Goal: Transaction & Acquisition: Purchase product/service

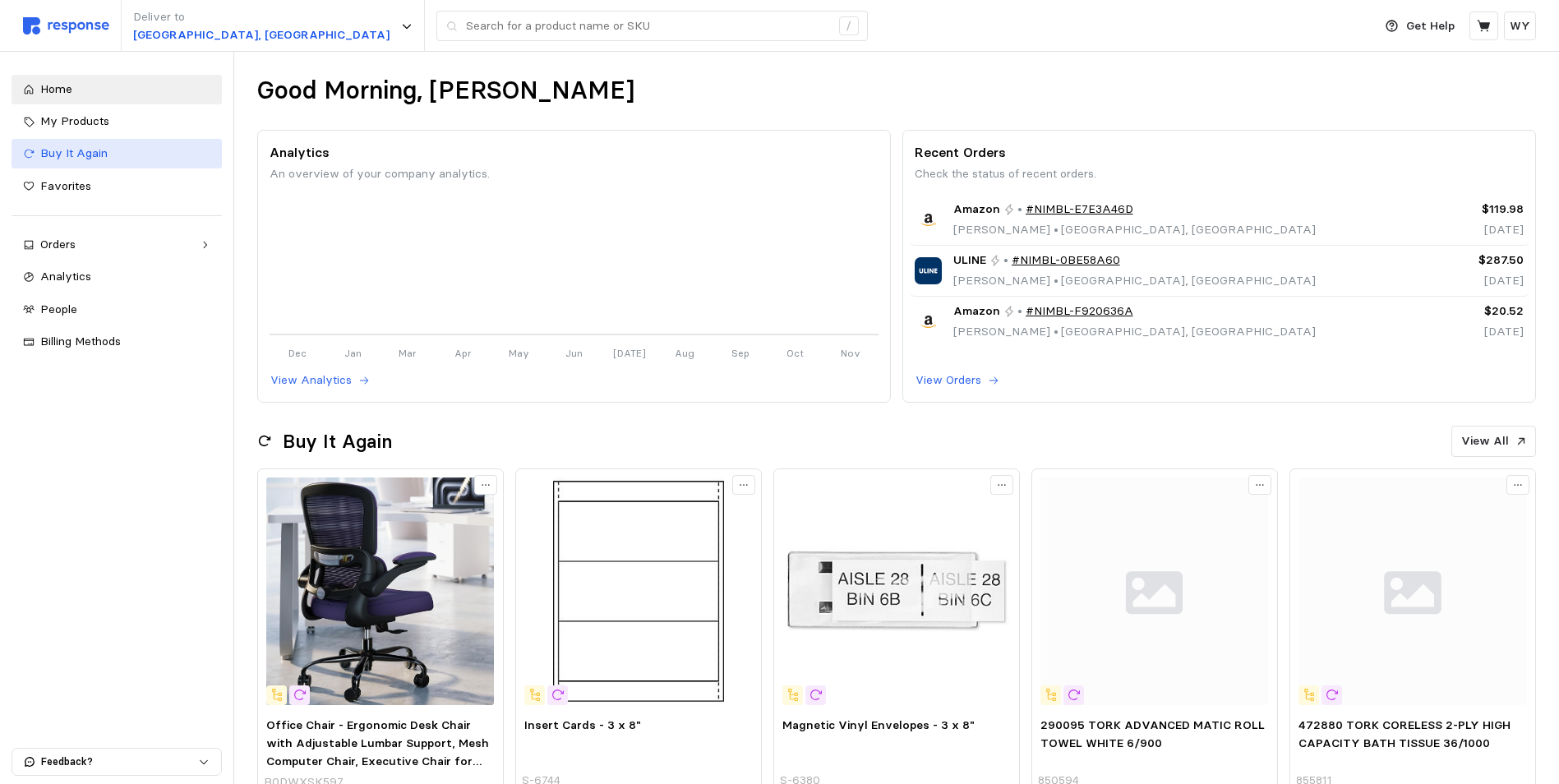
click at [70, 158] on span "Buy It Again" at bounding box center [74, 152] width 68 height 15
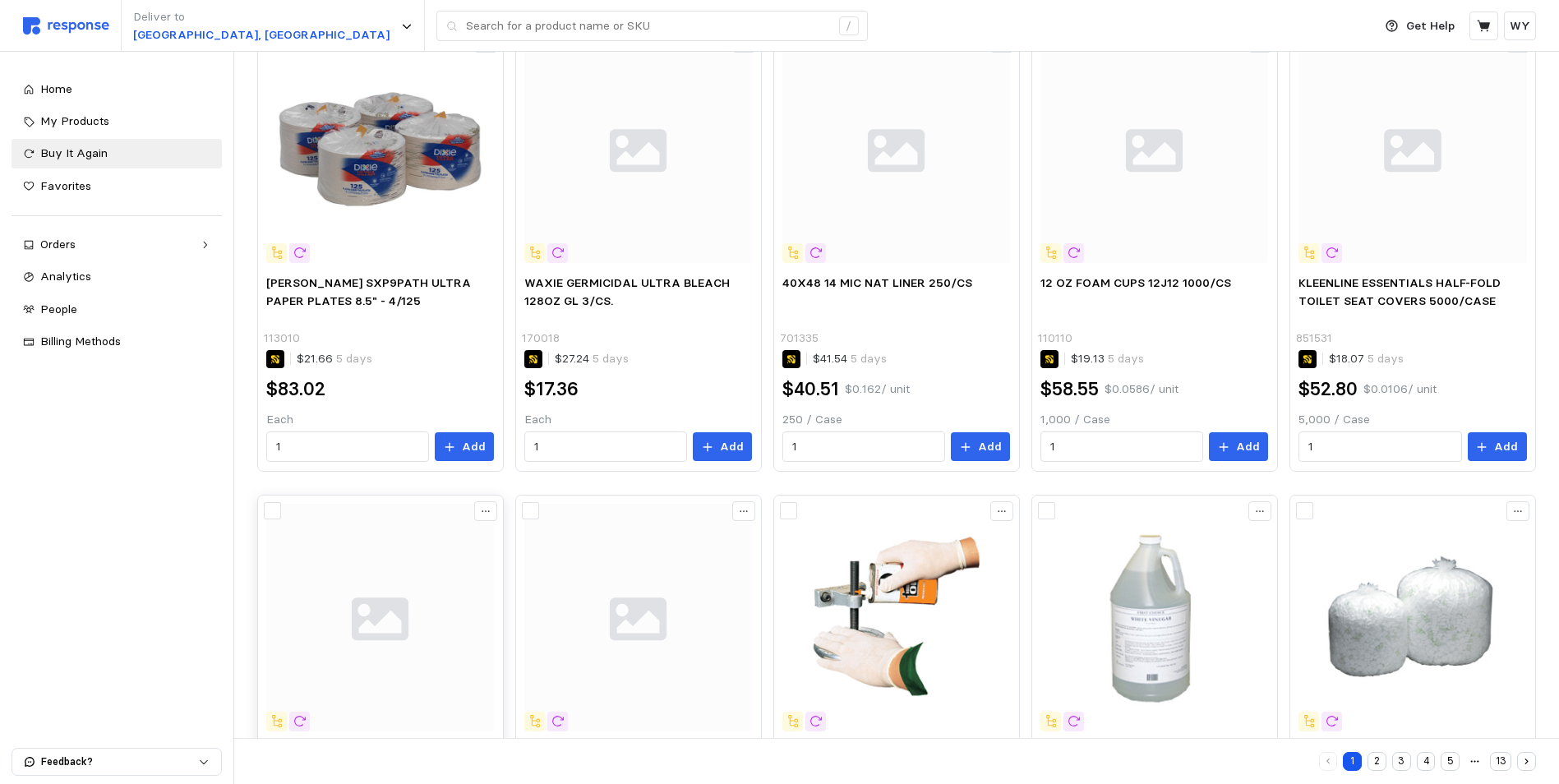
scroll to position [278, 0]
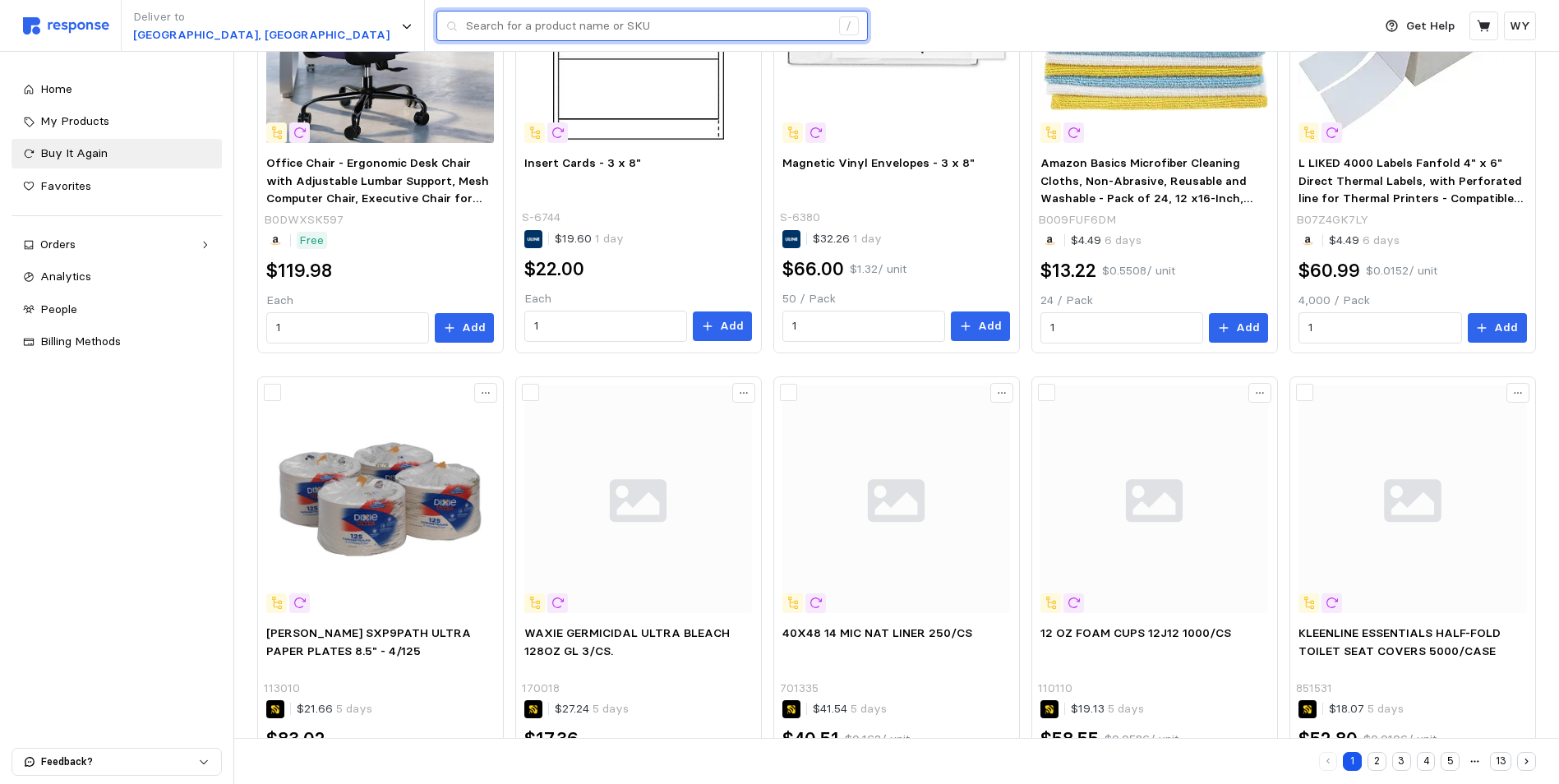
click at [466, 31] on input "text" at bounding box center [648, 26] width 364 height 30
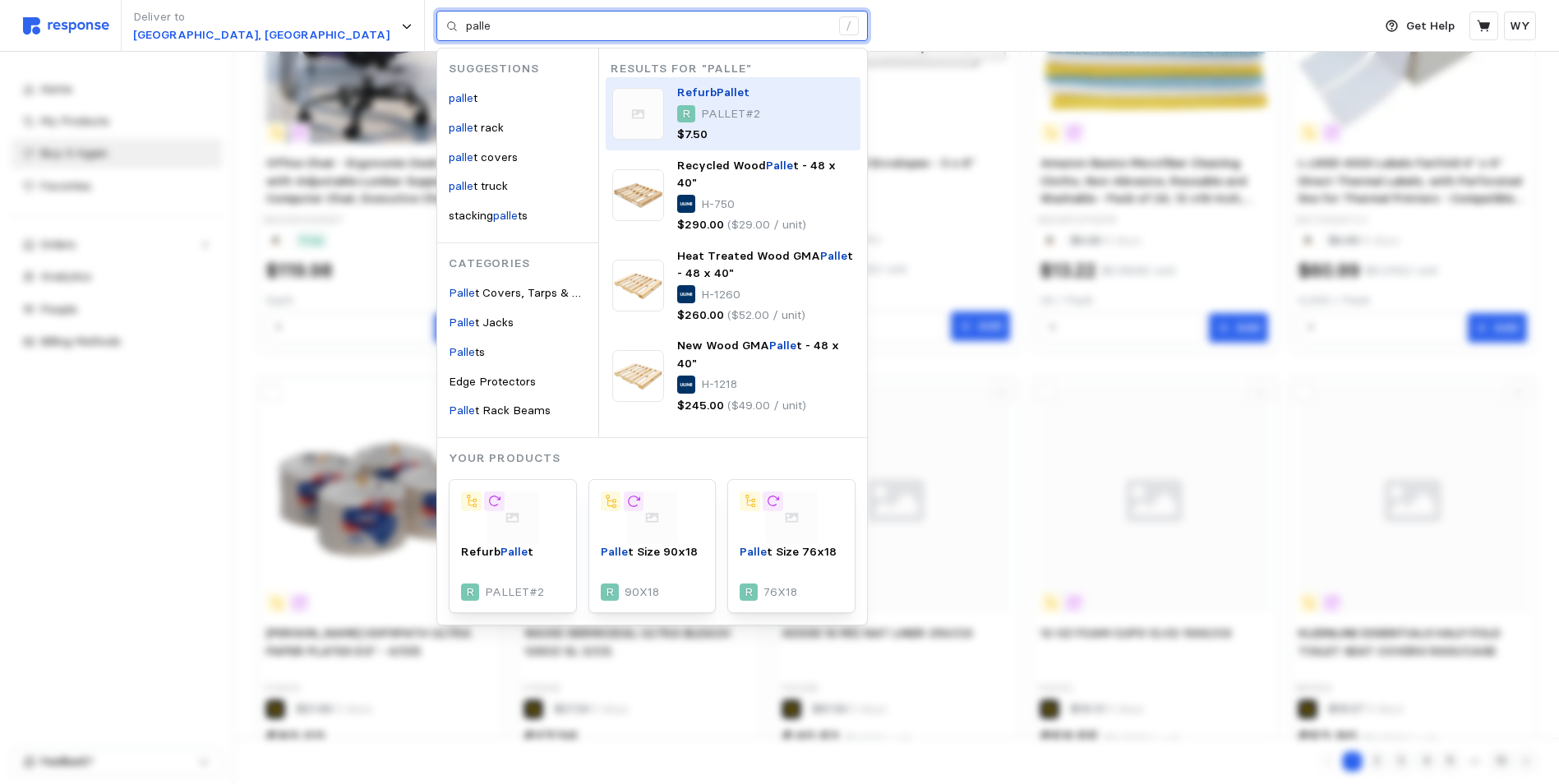
click at [677, 103] on div "Refurb Palle t R PALLET#2 $7.50" at bounding box center [722, 113] width 89 height 59
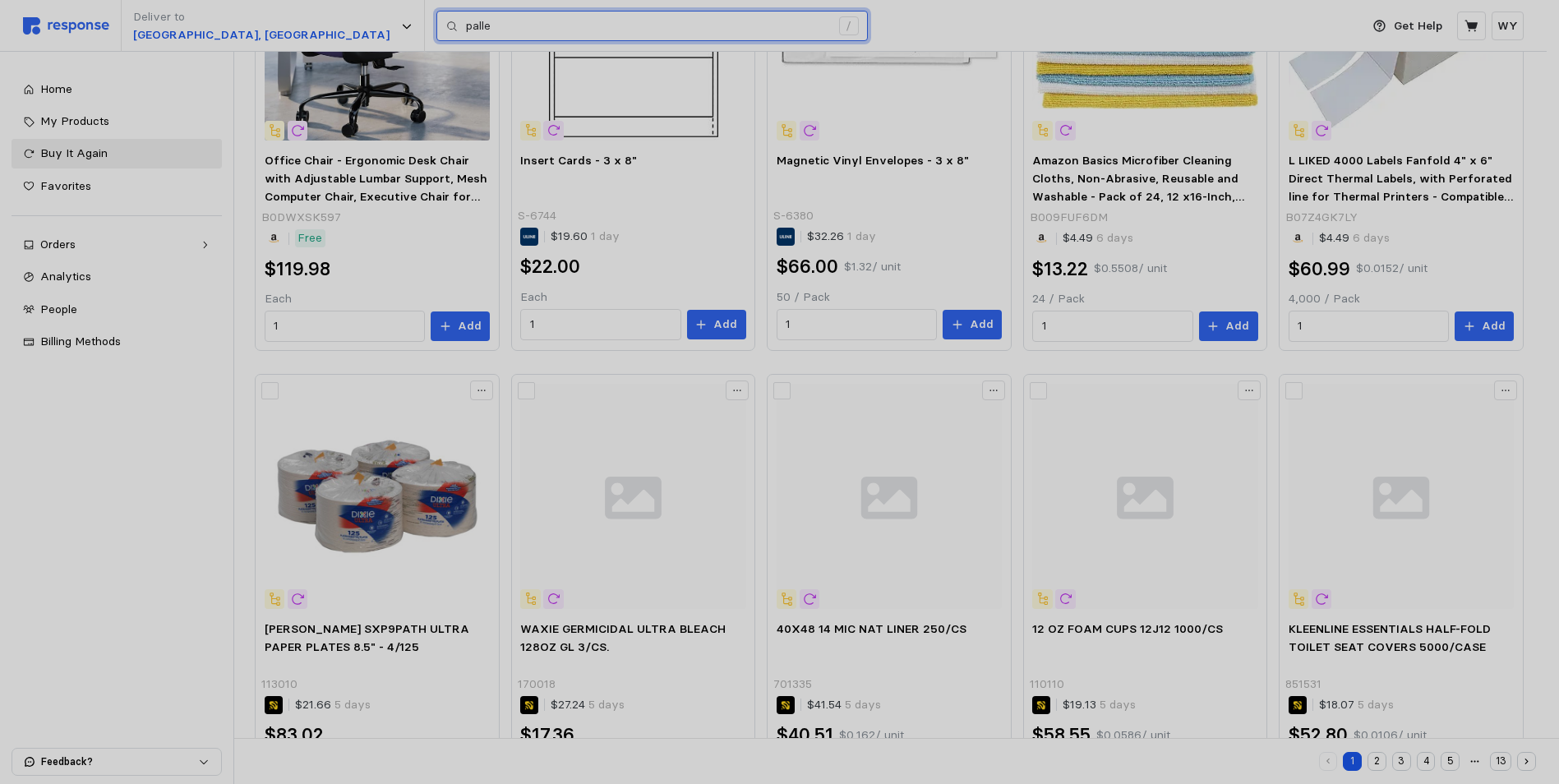
type input "palle"
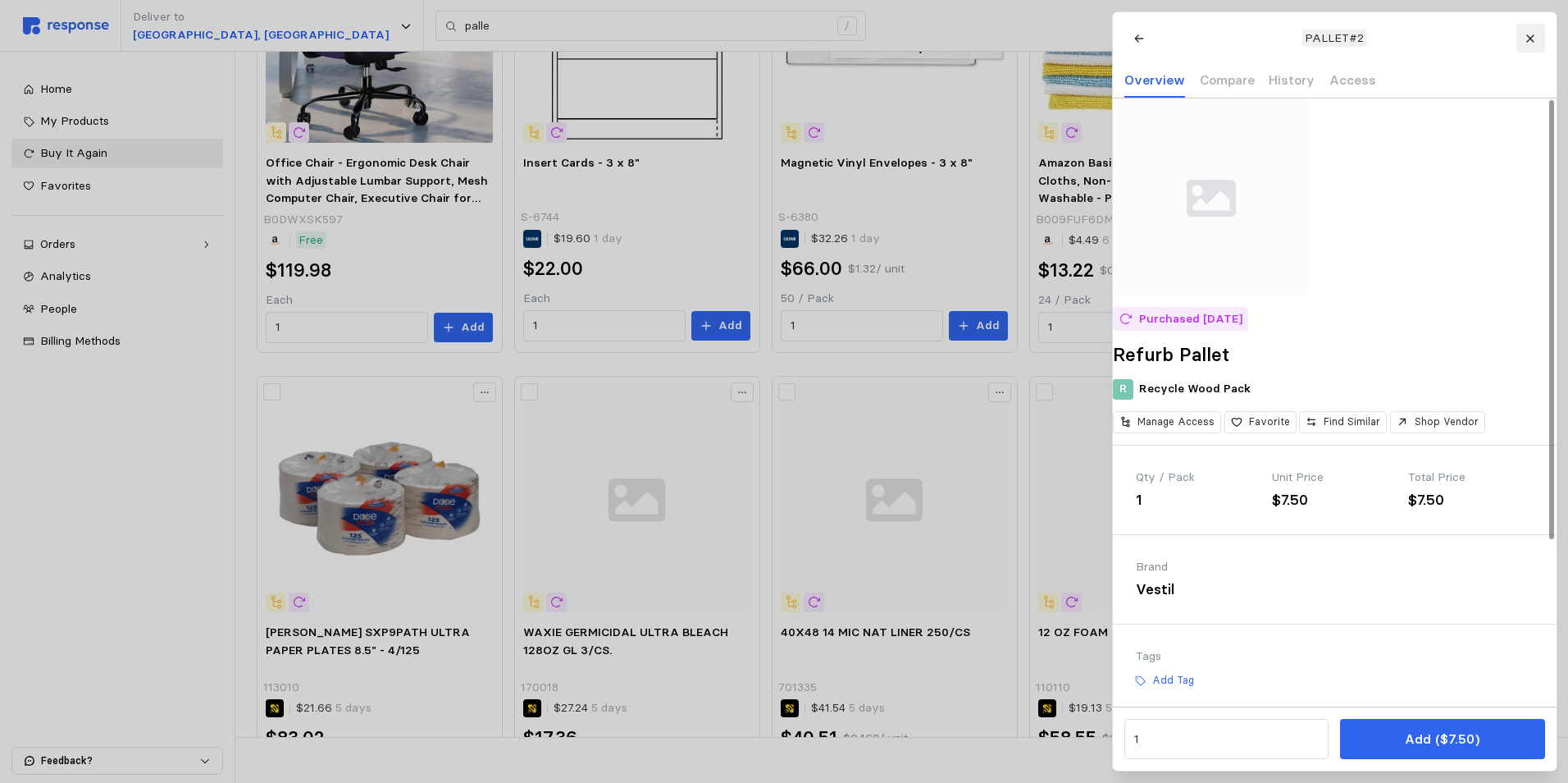
click at [1533, 40] on icon at bounding box center [1530, 38] width 8 height 8
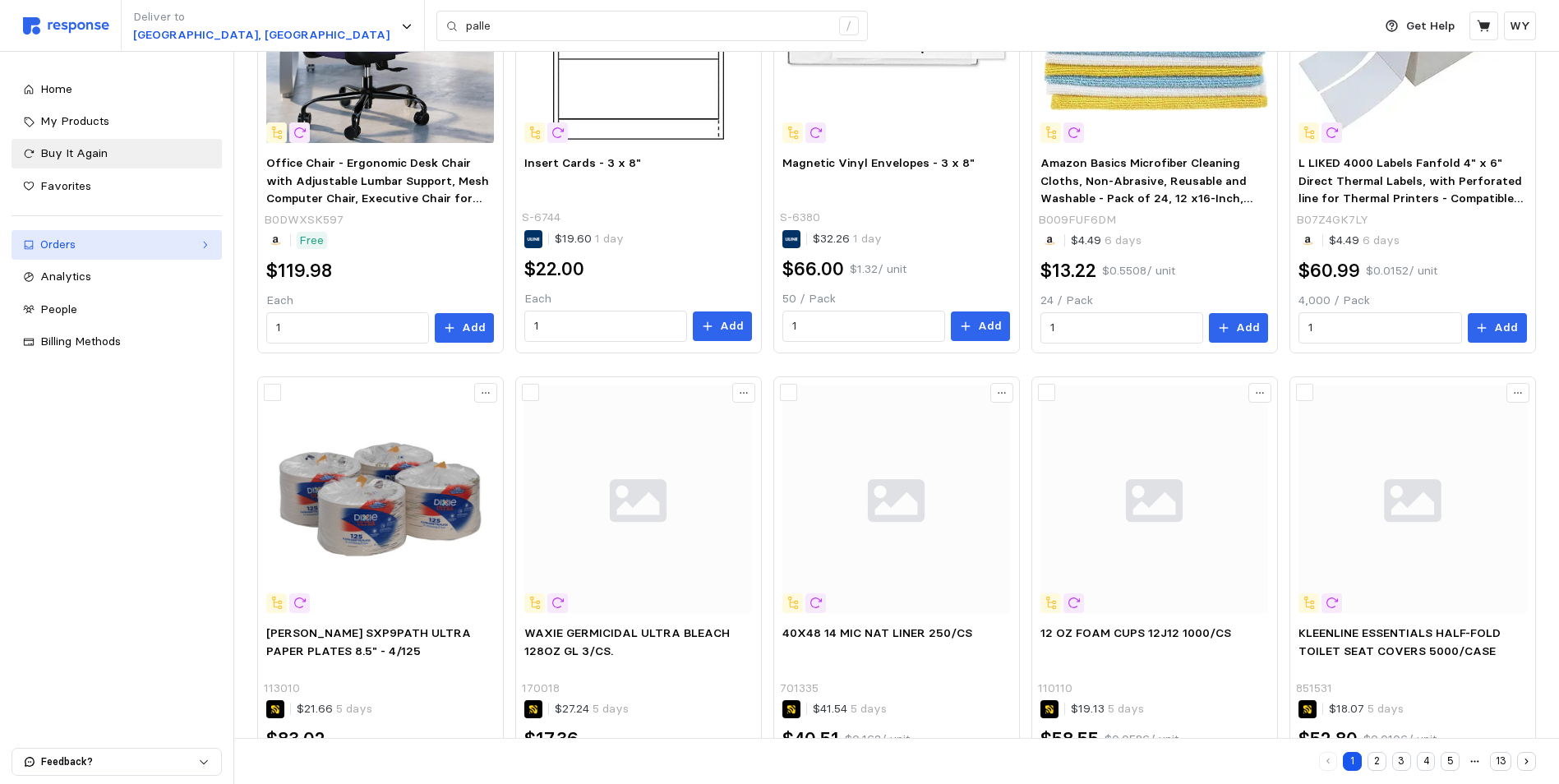
click at [61, 244] on div "Orders" at bounding box center [117, 244] width 153 height 18
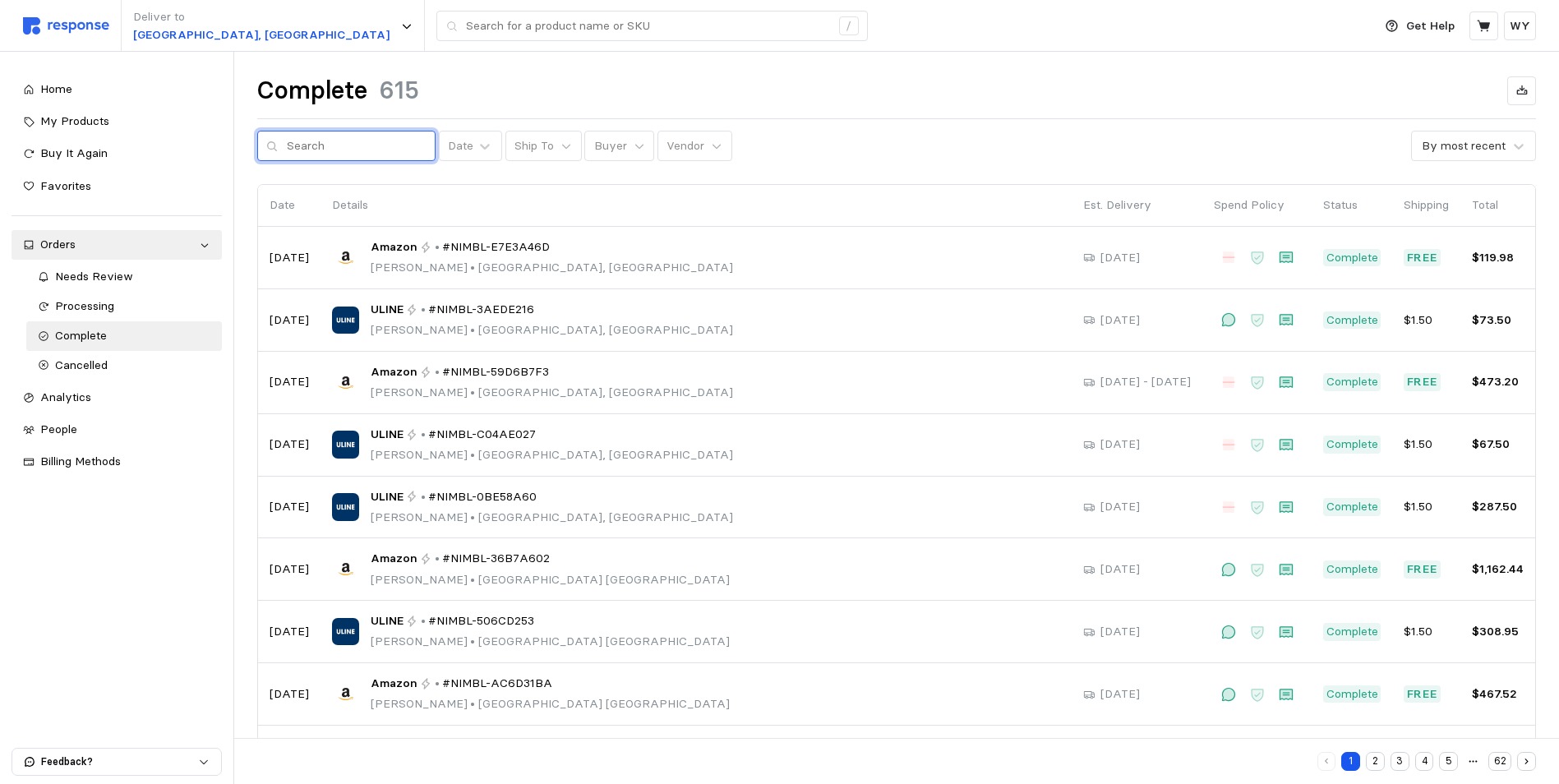
click at [316, 141] on input "text" at bounding box center [356, 146] width 140 height 30
type input "pallet"
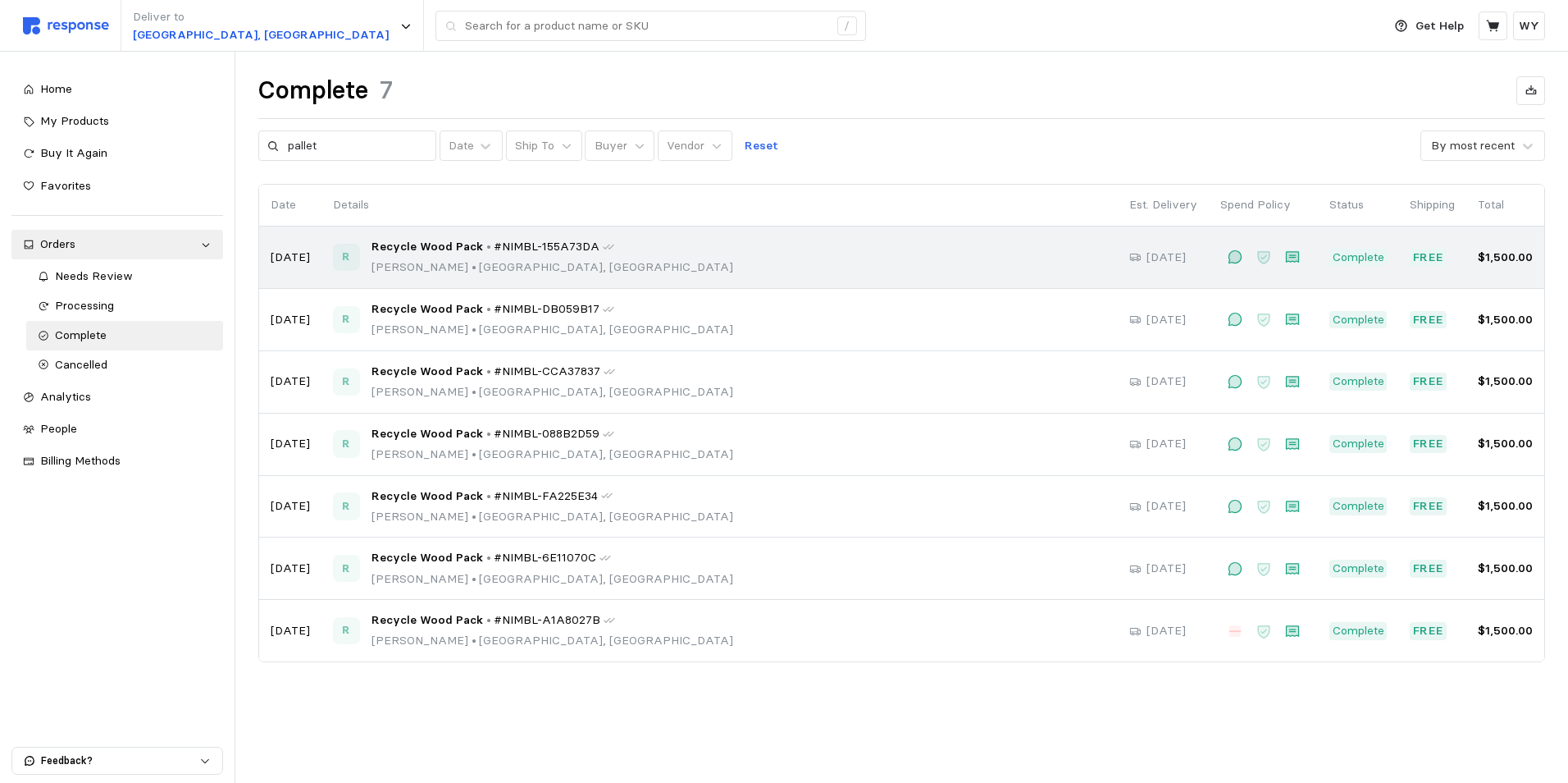
click at [428, 258] on div "Recycle Wood Pack • #NIMBL-155A73DA [PERSON_NAME] • [GEOGRAPHIC_DATA], [GEOGRAP…" at bounding box center [552, 257] width 362 height 38
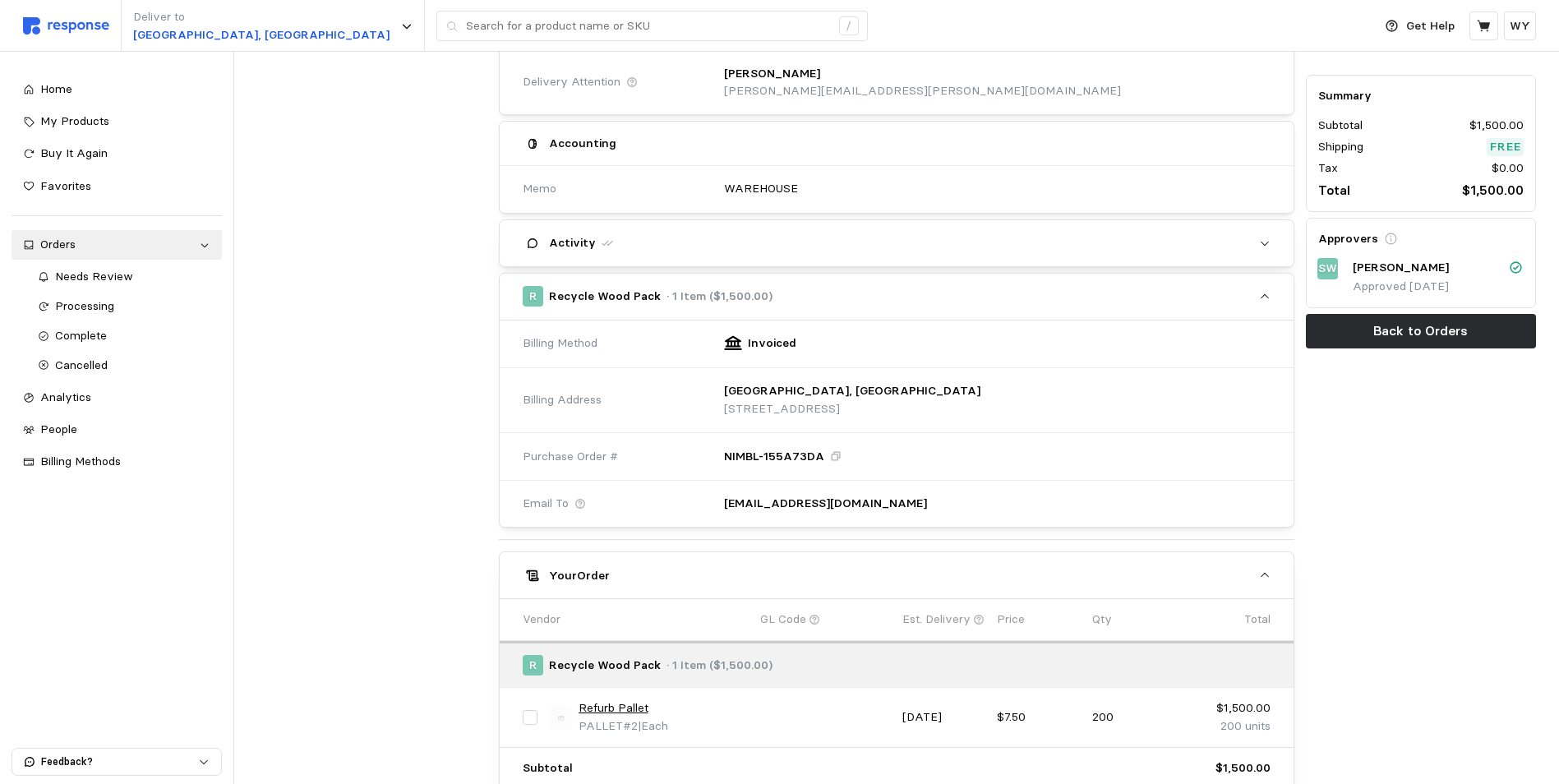
scroll to position [411, 0]
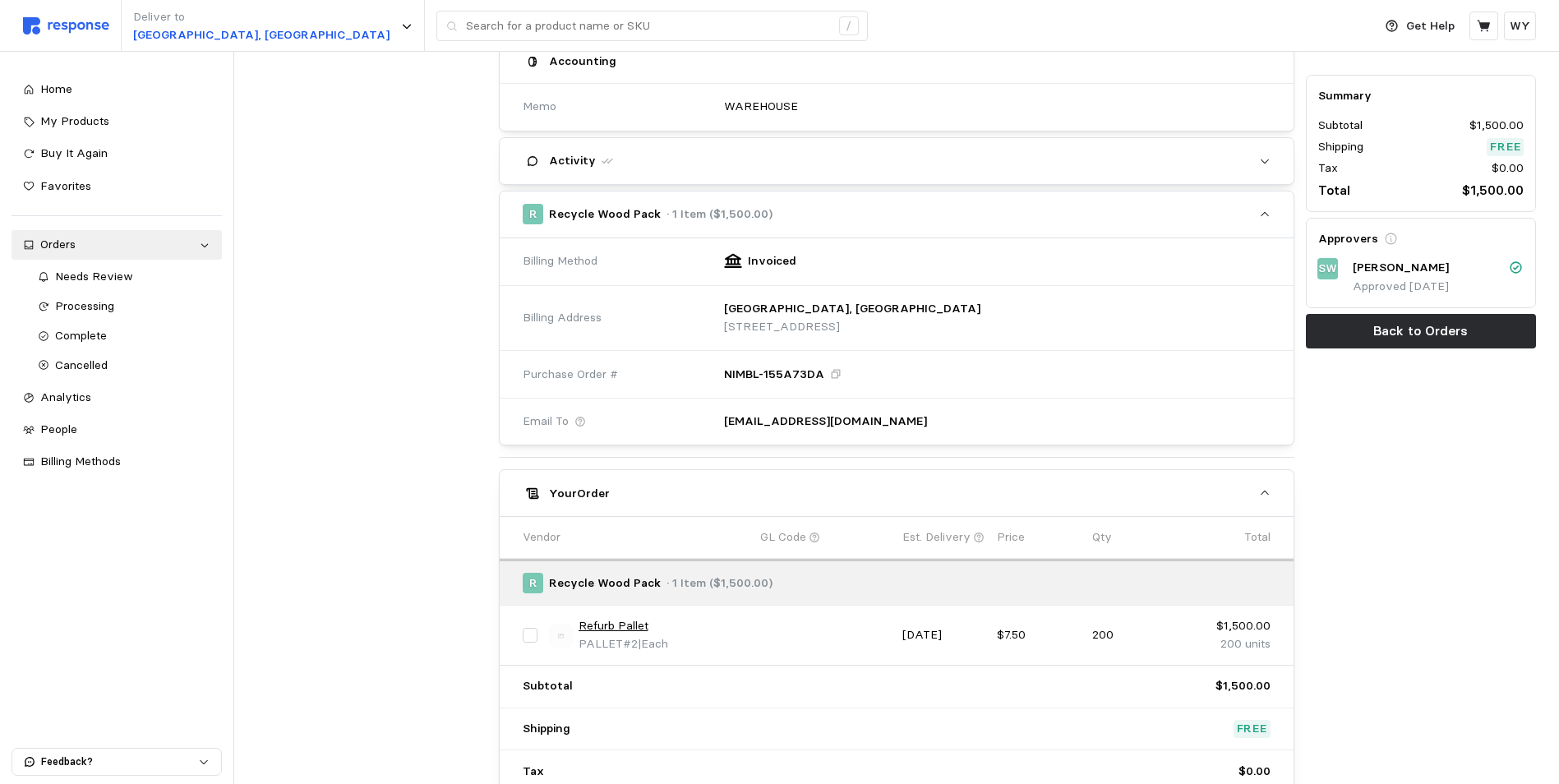
click at [606, 621] on link "Refurb Pallet" at bounding box center [613, 626] width 70 height 18
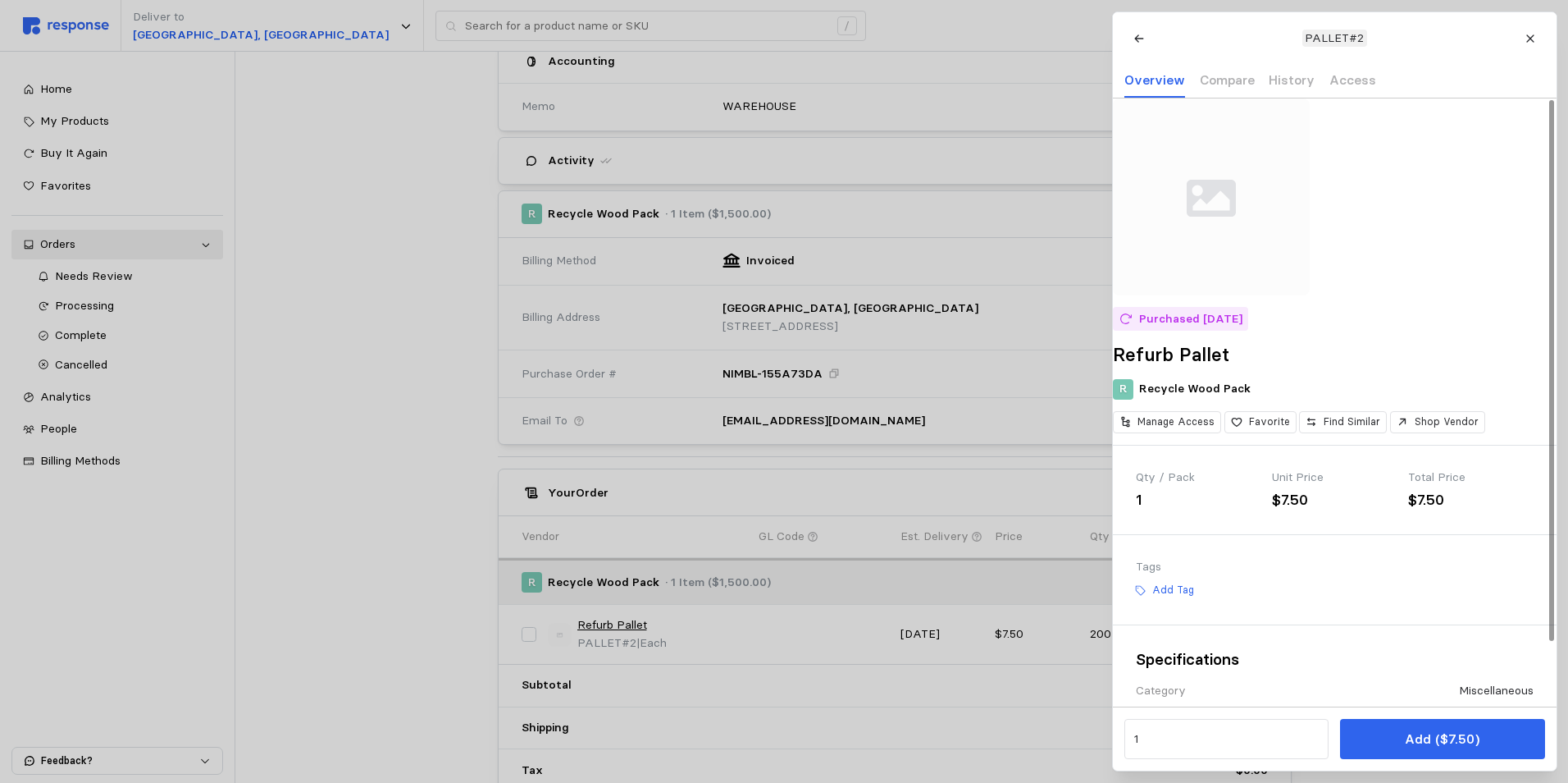
click at [1158, 511] on div "1" at bounding box center [1198, 500] width 125 height 23
click at [1150, 511] on div "1" at bounding box center [1198, 500] width 125 height 23
click at [1159, 511] on div "1" at bounding box center [1198, 500] width 125 height 23
click at [1170, 744] on input "1" at bounding box center [1226, 740] width 186 height 30
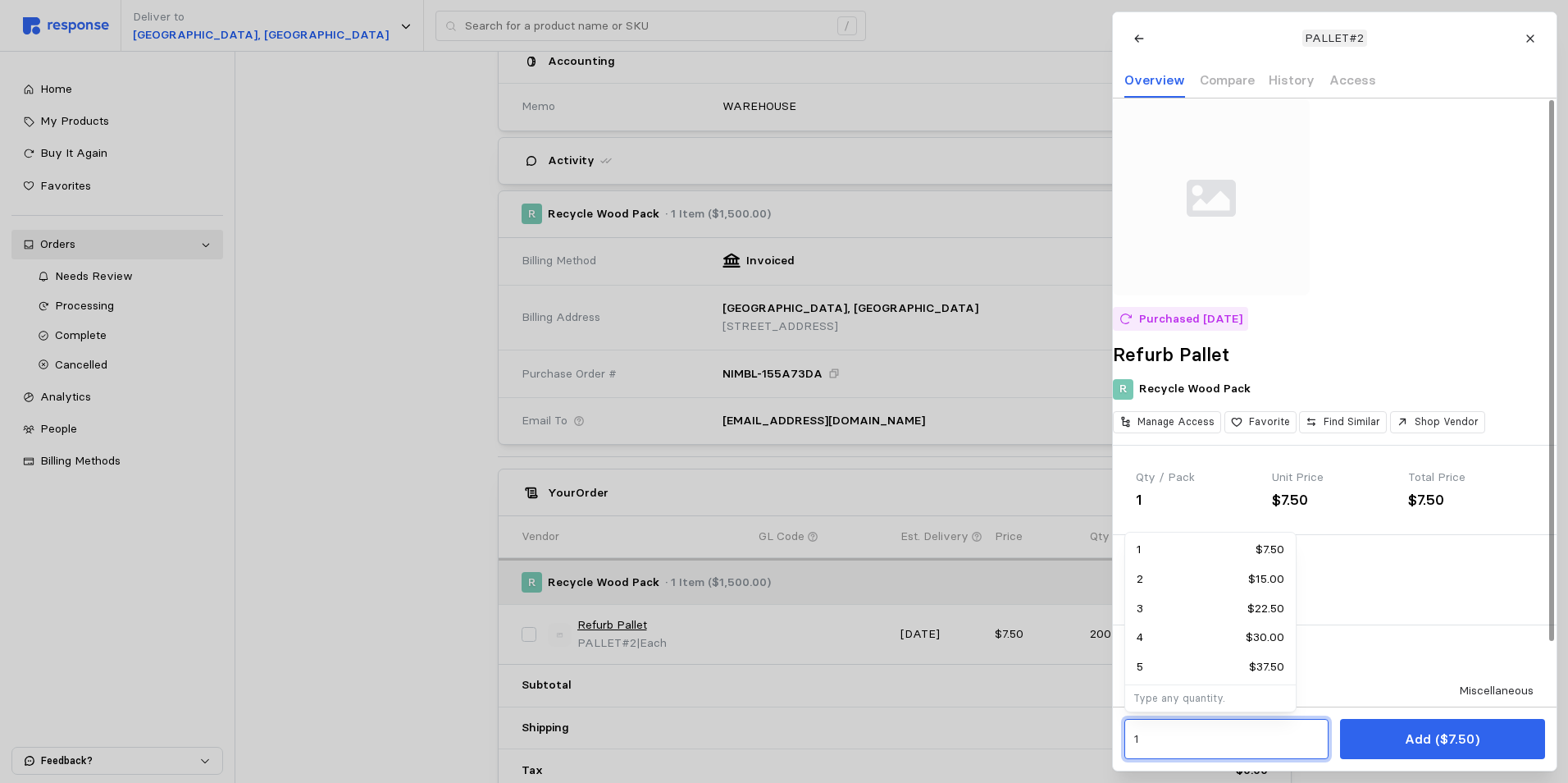
click at [1170, 744] on input "1" at bounding box center [1226, 740] width 186 height 30
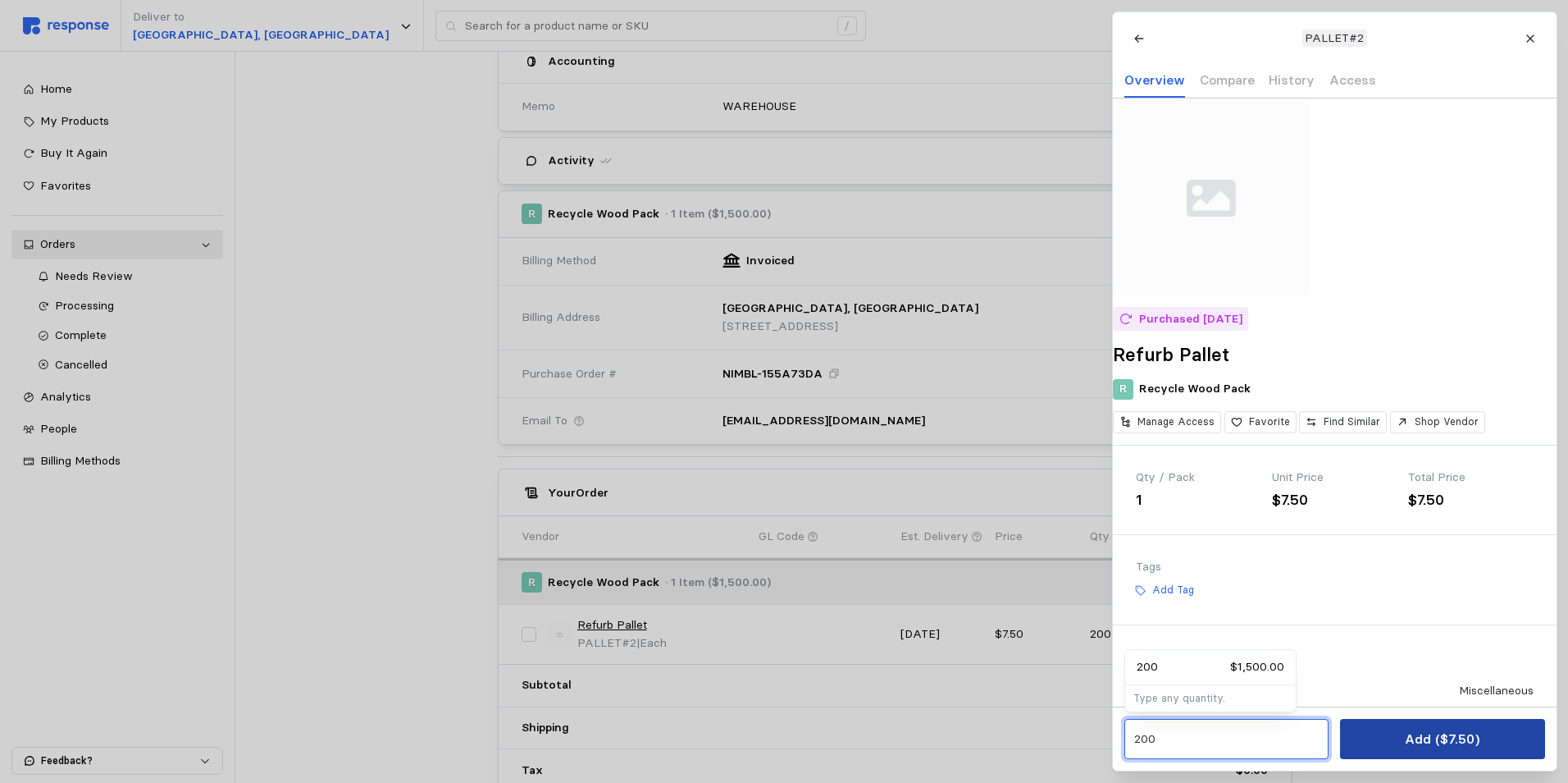
type input "200"
click at [1396, 742] on button "Add ($1,500.00)" at bounding box center [1442, 739] width 204 height 40
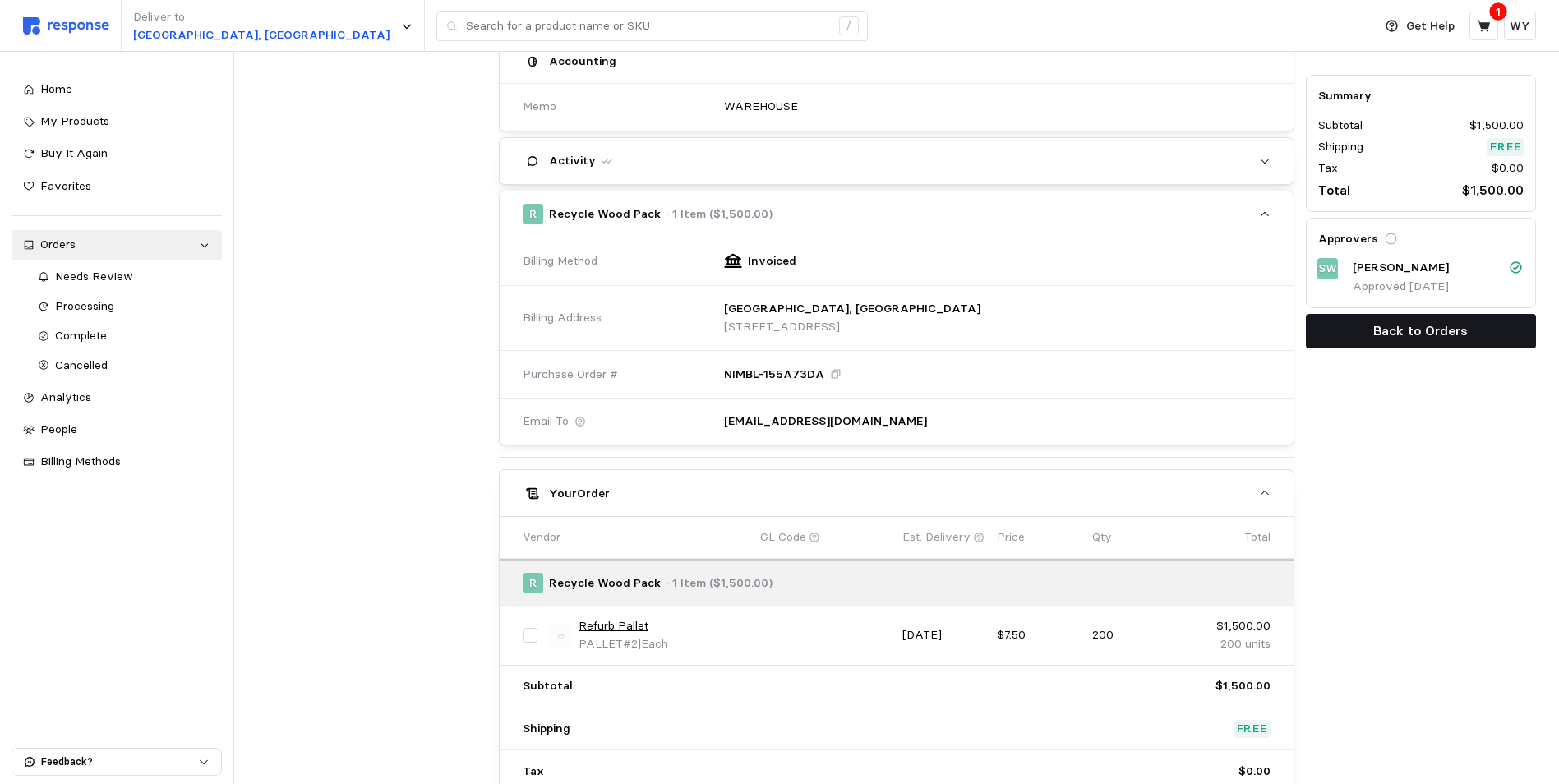
click at [1441, 332] on p "Back to Orders" at bounding box center [1421, 331] width 95 height 21
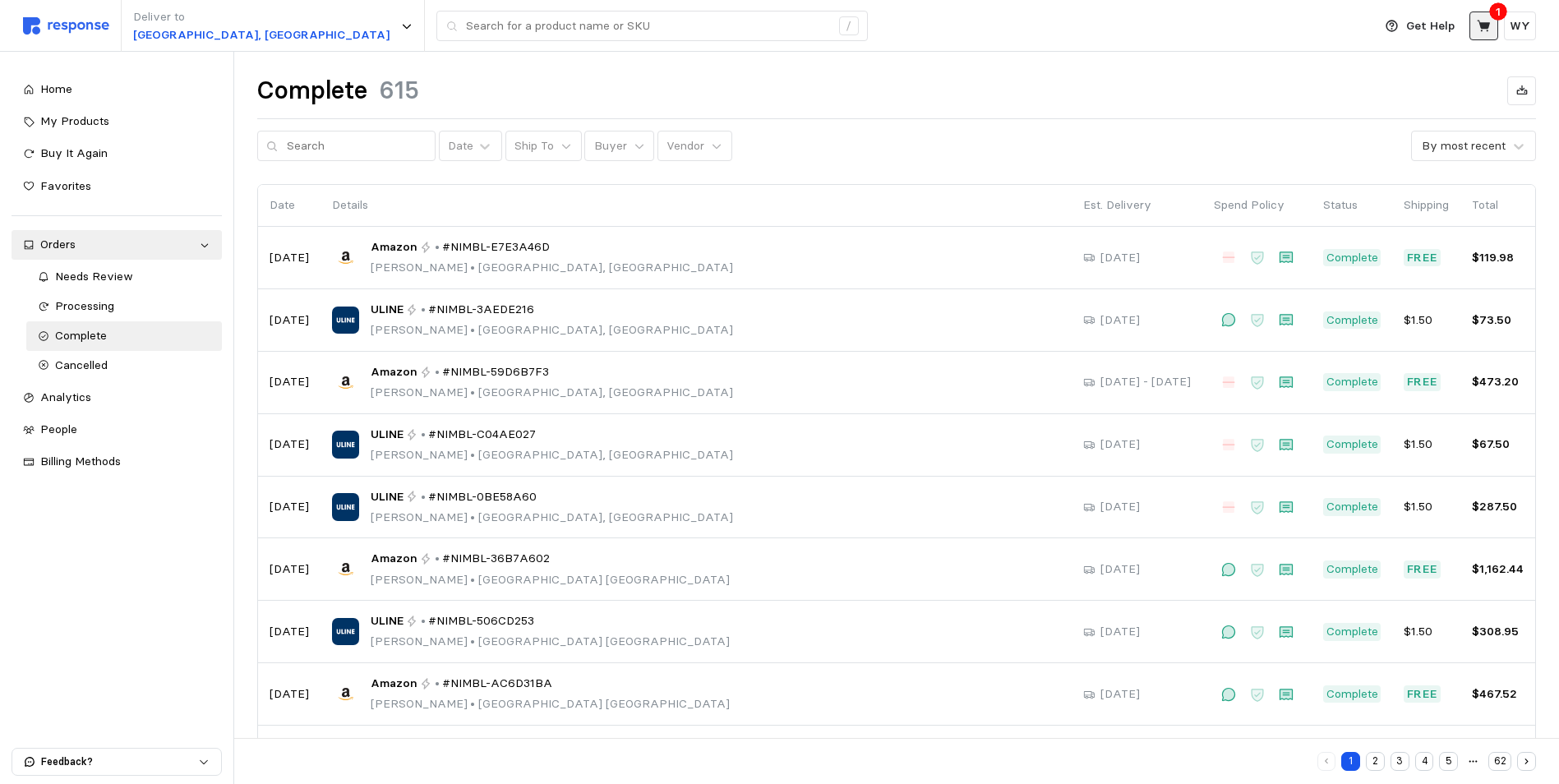
click at [1482, 25] on icon at bounding box center [1484, 26] width 15 height 15
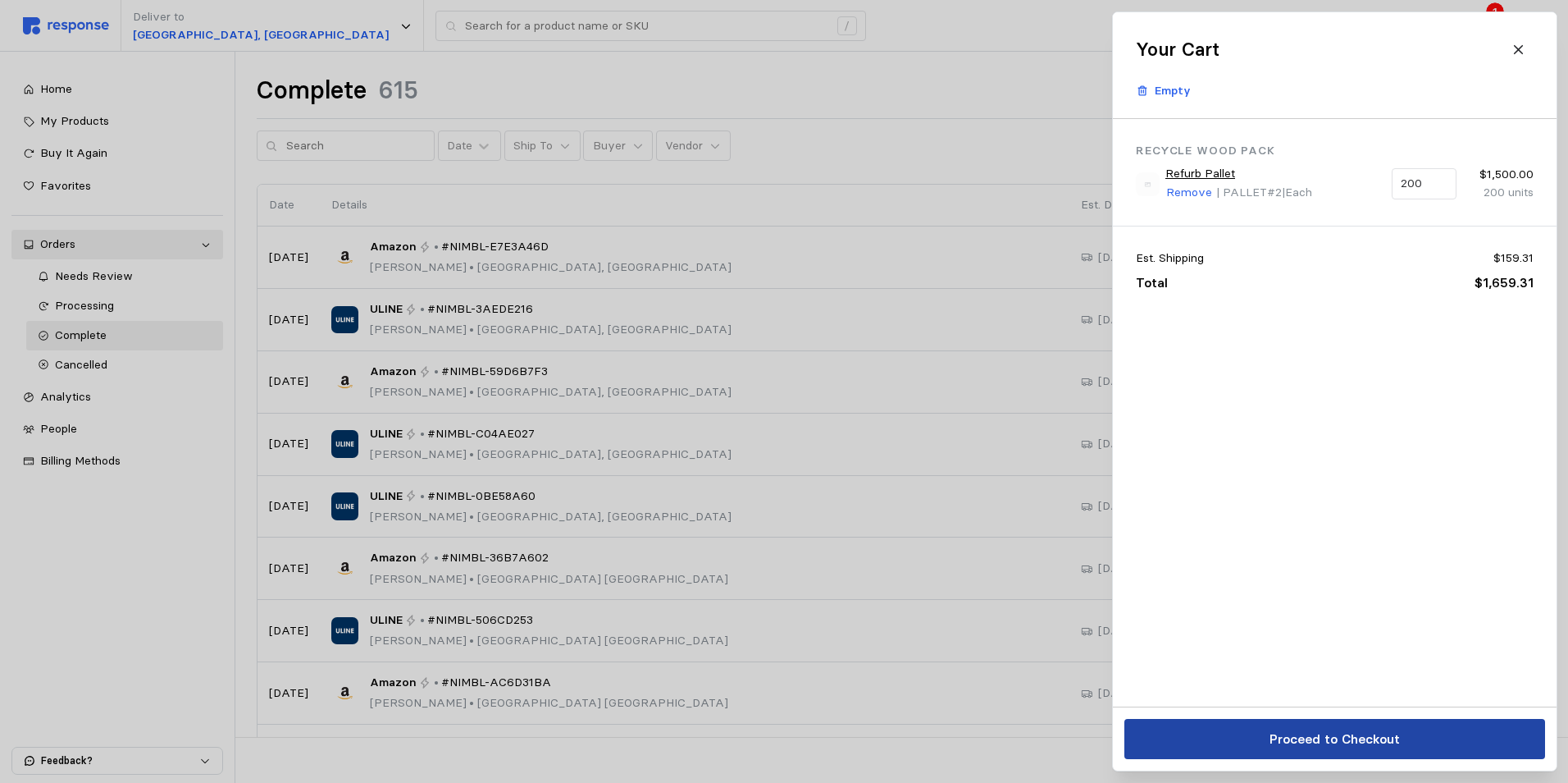
click at [1322, 732] on p "Proceed to Checkout" at bounding box center [1334, 739] width 130 height 21
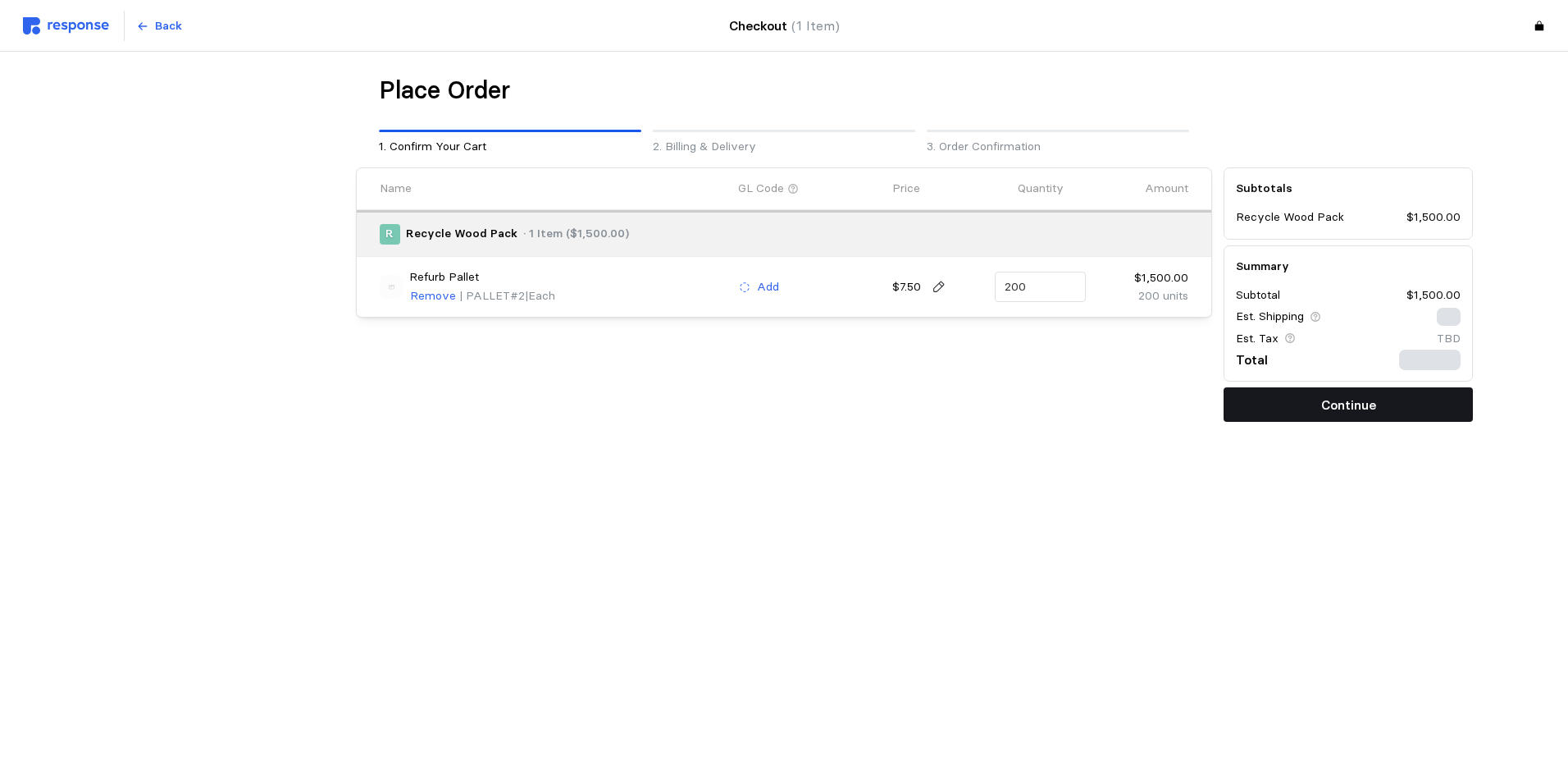
click at [1320, 405] on button "Continue" at bounding box center [1348, 405] width 249 height 35
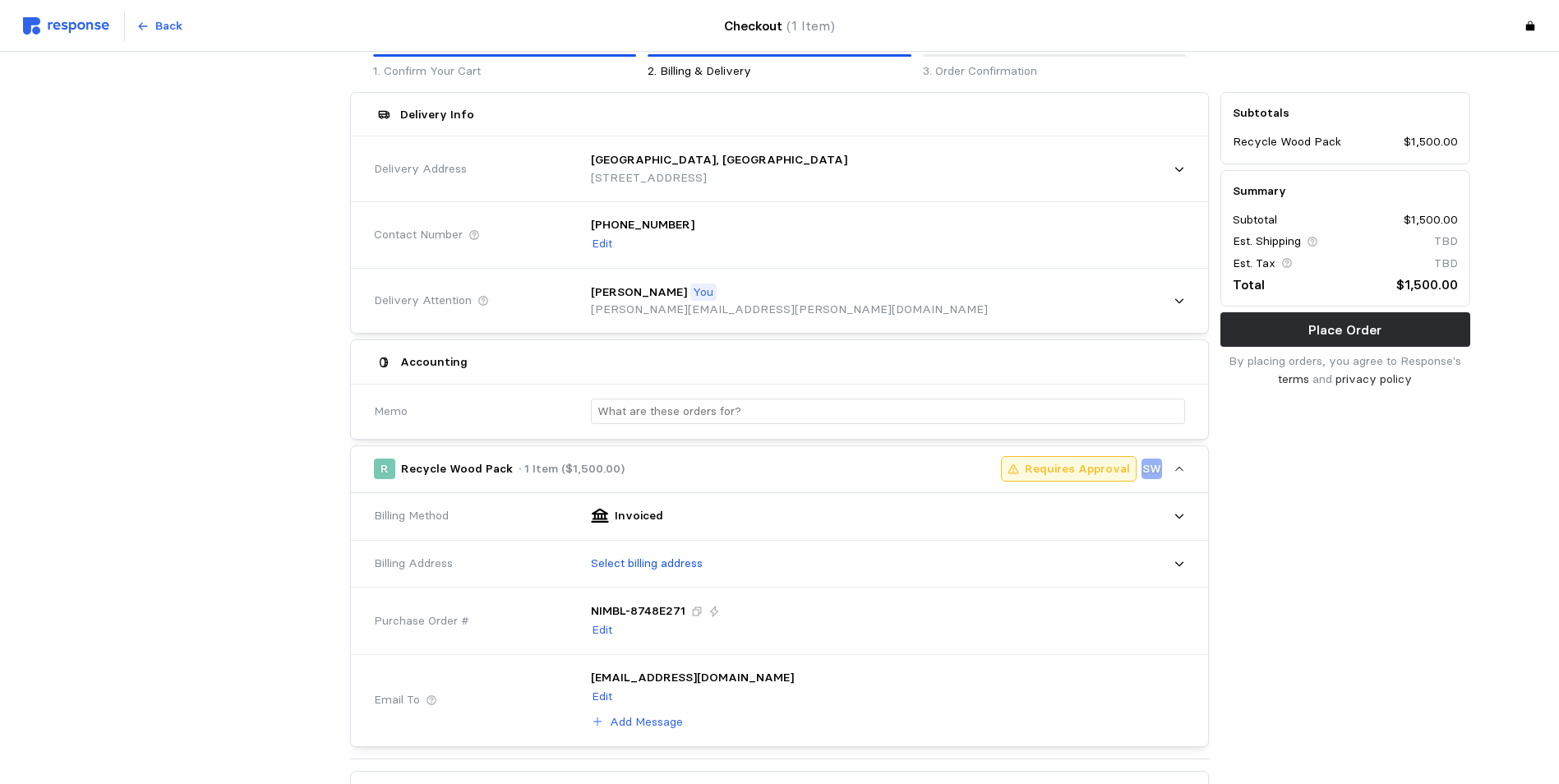
scroll to position [83, 0]
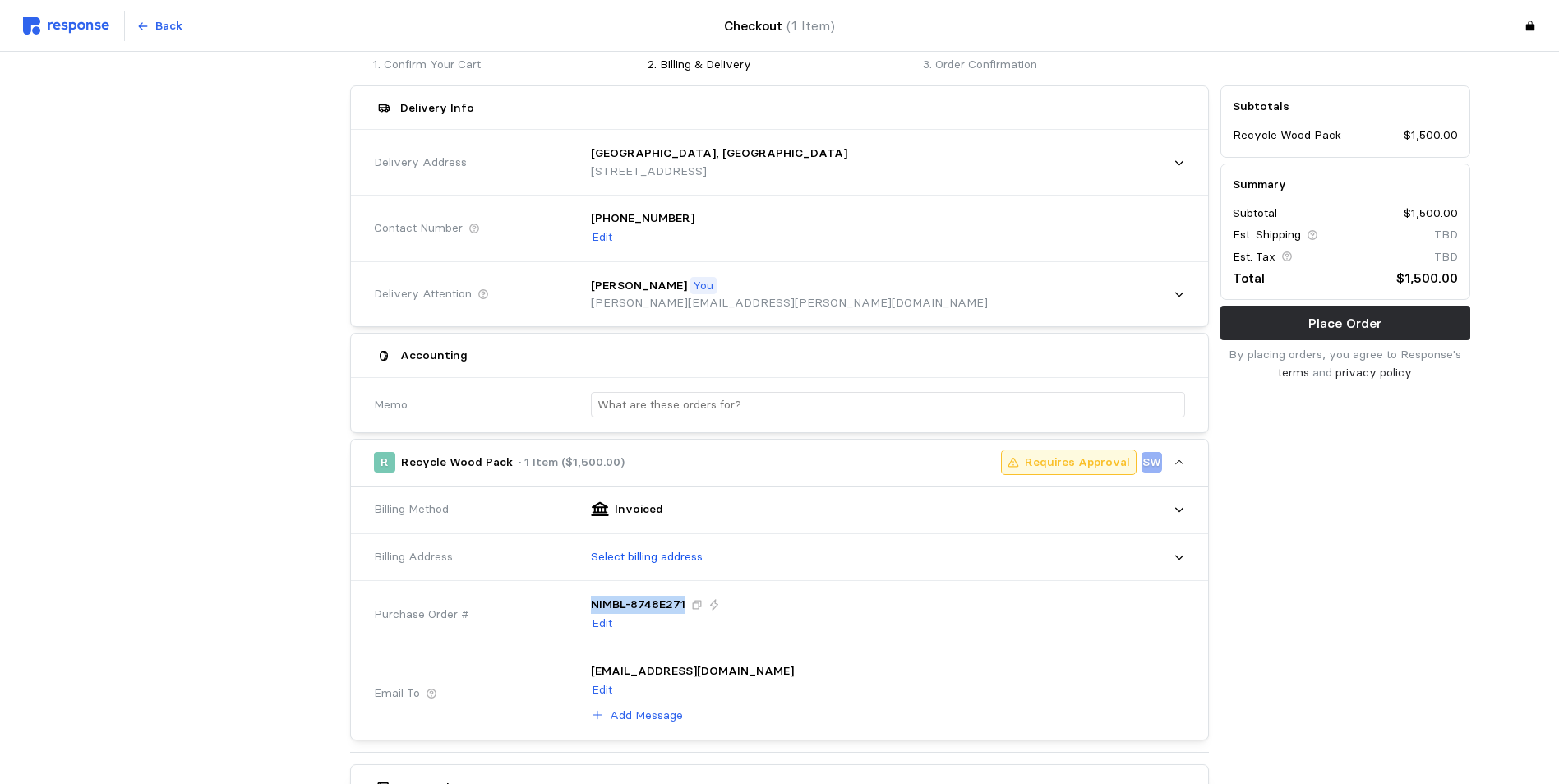
drag, startPoint x: 587, startPoint y: 603, endPoint x: 682, endPoint y: 612, distance: 95.4
click at [682, 612] on div "NIMBL-8748E271 Edit" at bounding box center [882, 614] width 606 height 60
drag, startPoint x: 682, startPoint y: 612, endPoint x: 693, endPoint y: 602, distance: 14.9
click at [693, 602] on icon at bounding box center [697, 604] width 9 height 9
click at [1359, 322] on p "Place Order" at bounding box center [1345, 323] width 73 height 21
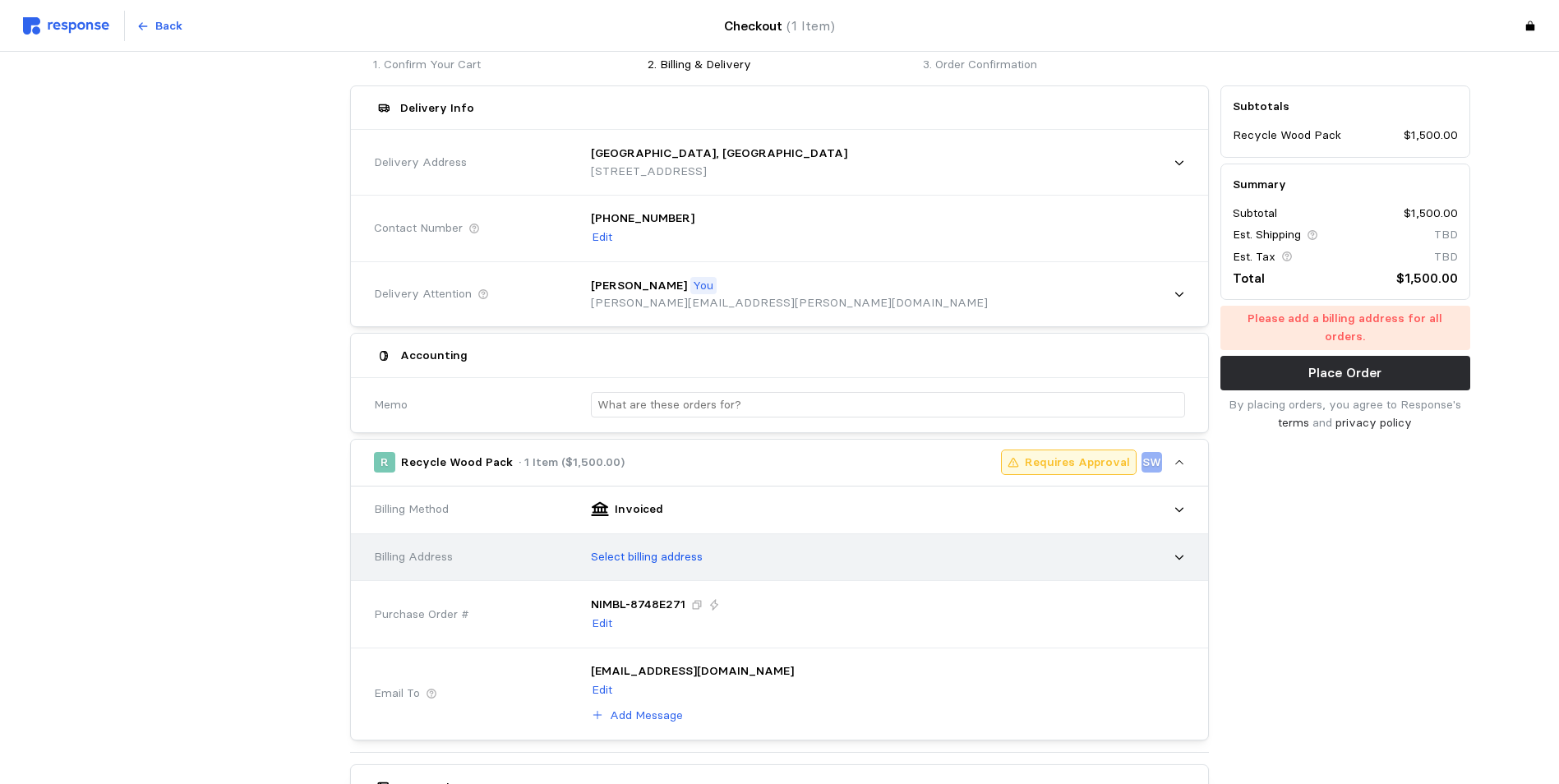
click at [661, 545] on div "Select billing address" at bounding box center [882, 556] width 606 height 41
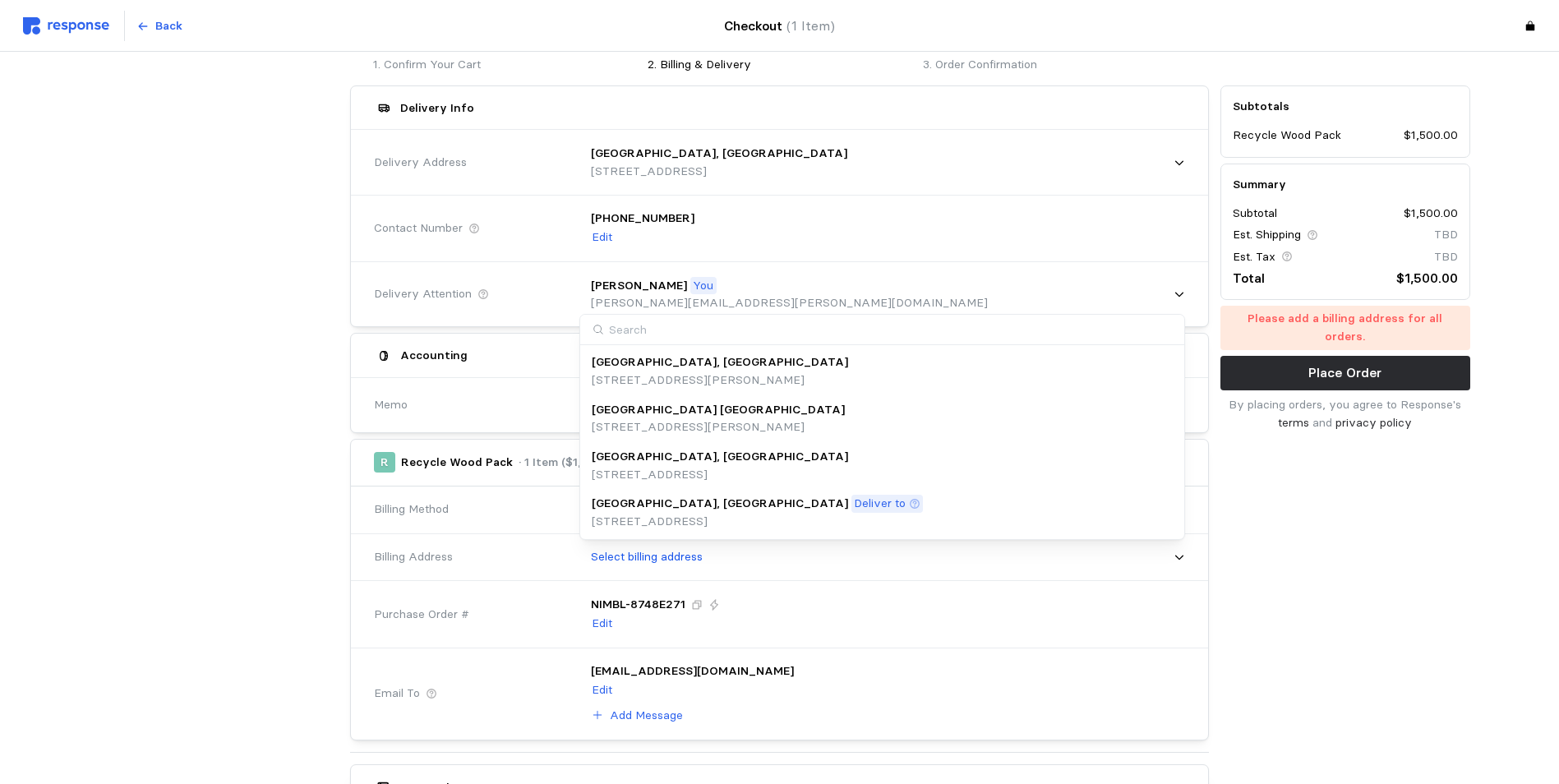
click at [652, 513] on p "[STREET_ADDRESS]" at bounding box center [757, 522] width 331 height 18
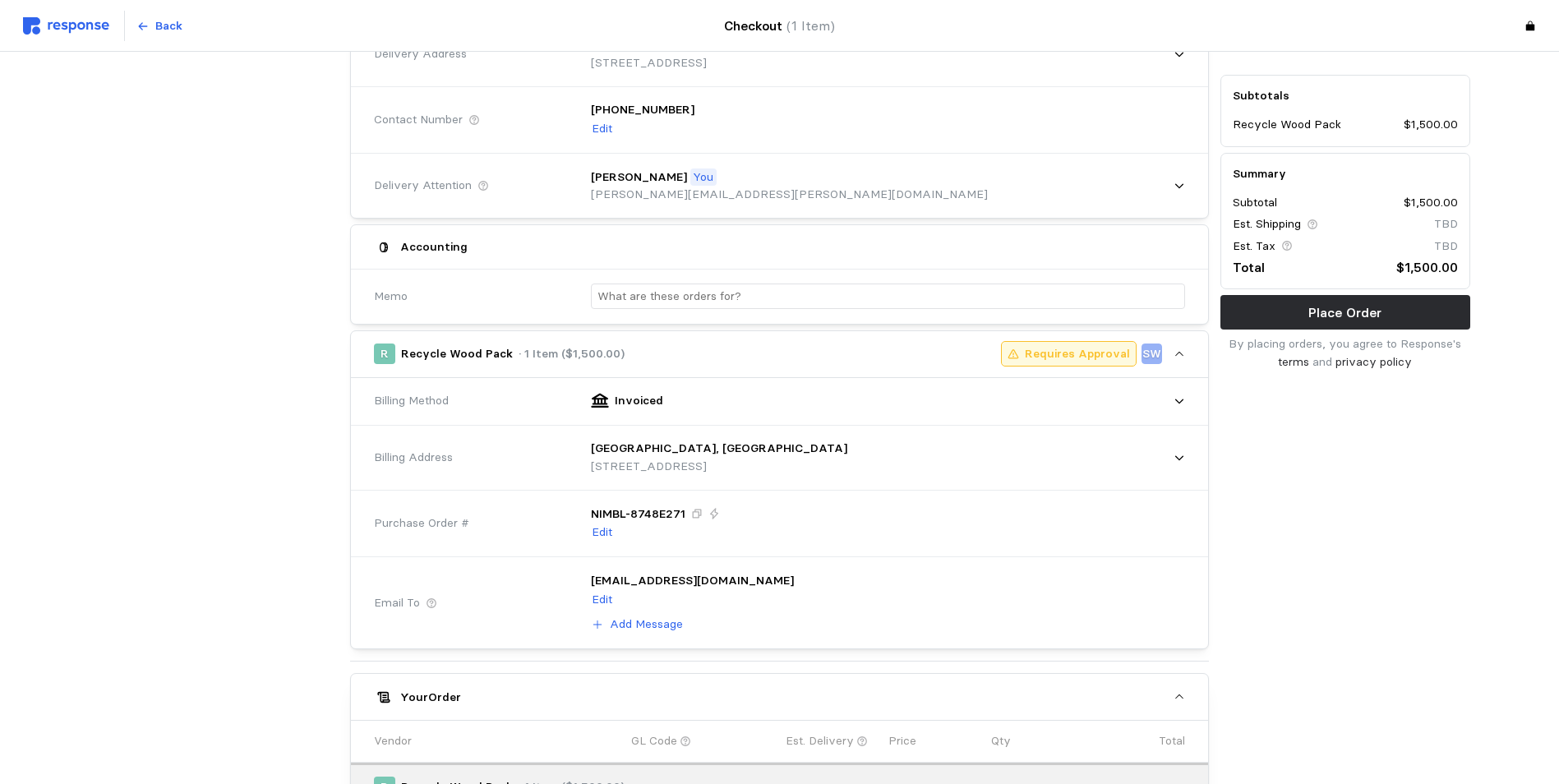
scroll to position [0, 0]
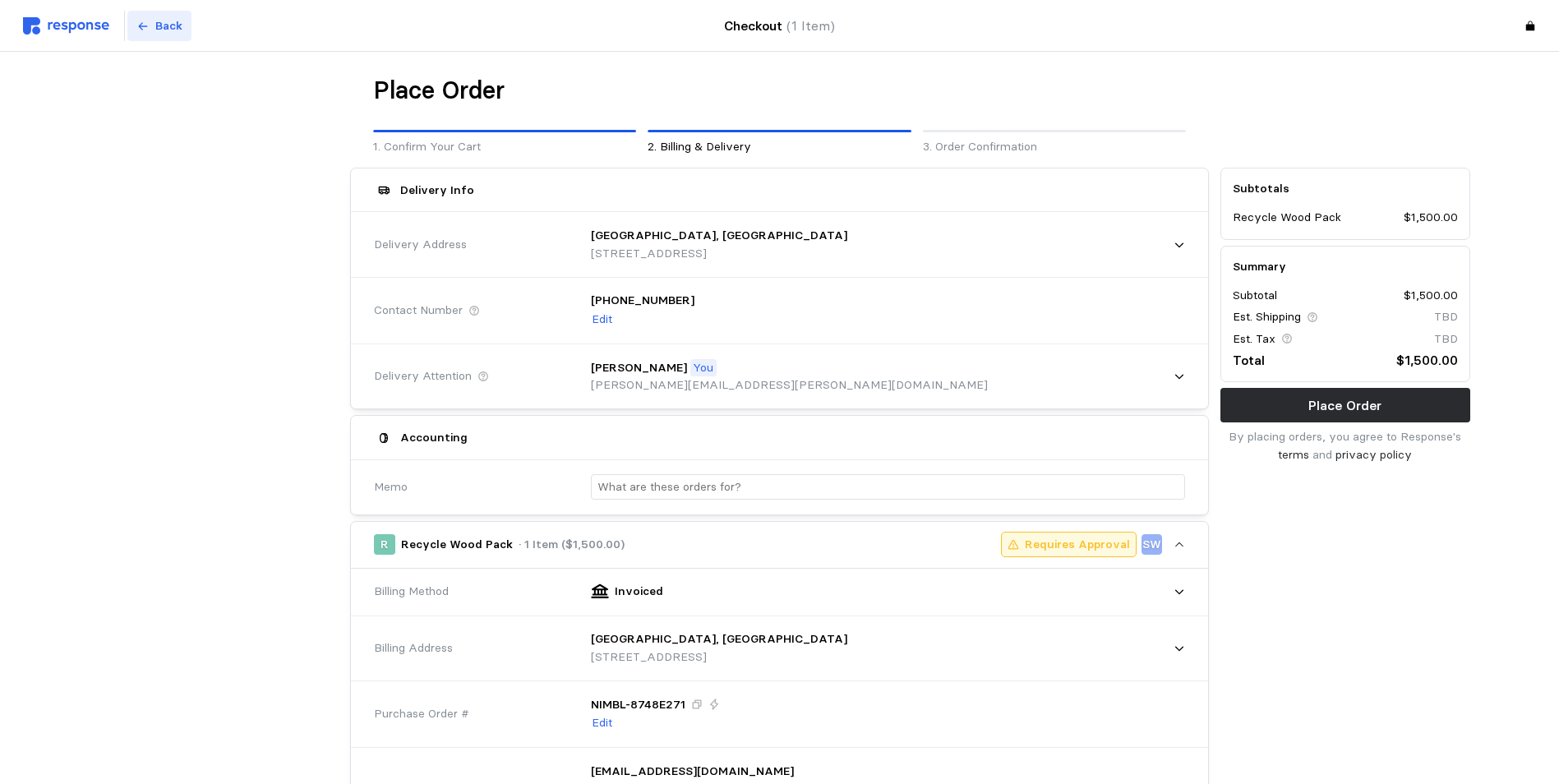
click at [171, 32] on p "Back" at bounding box center [169, 26] width 27 height 18
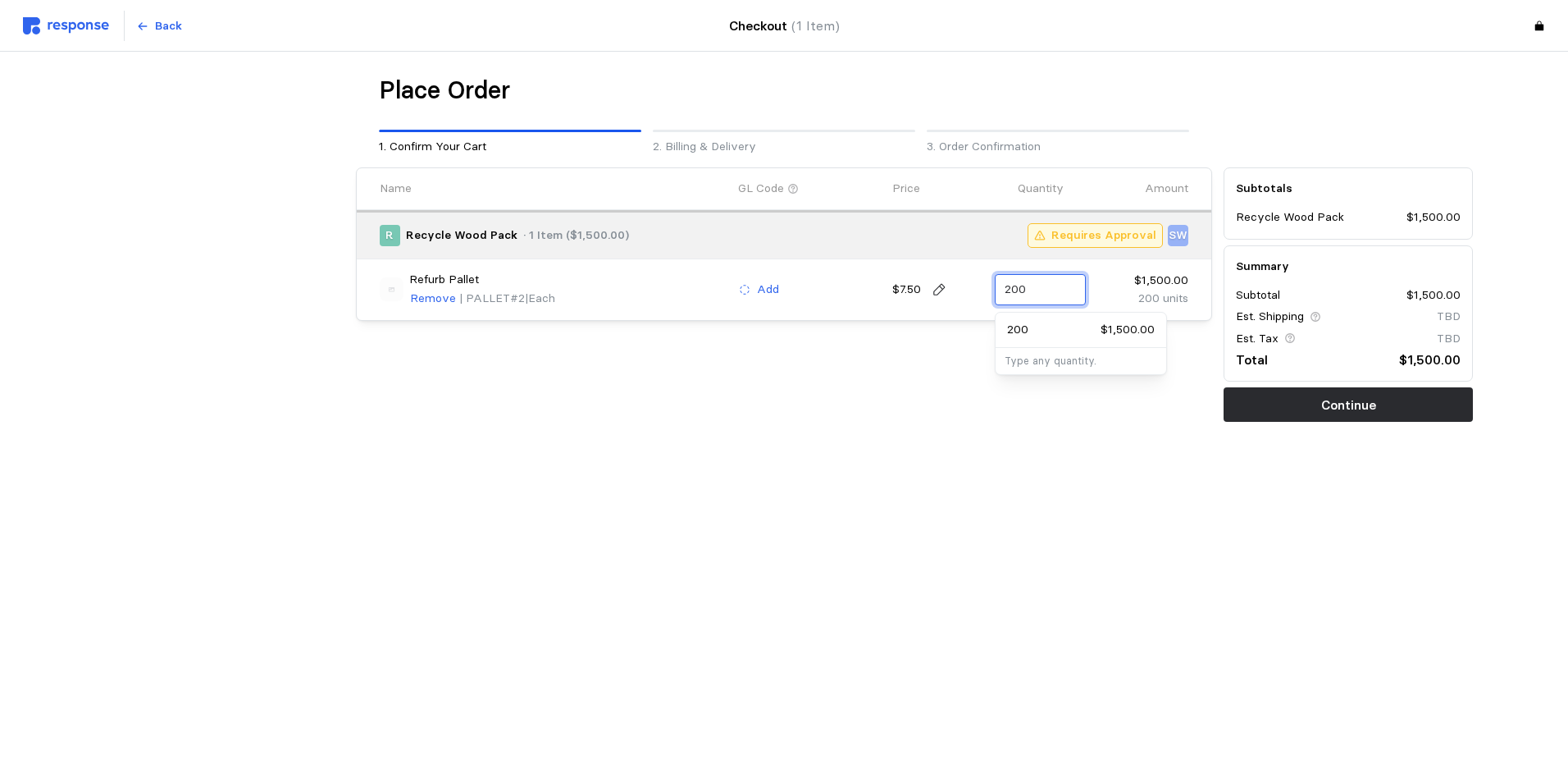
click at [1037, 290] on input "200" at bounding box center [1040, 290] width 72 height 30
type input "300"
click at [1023, 418] on div "Name GL Code Price Quantity Amount R Recycle Wood Pack · 1 Item ($2,250.00) Req…" at bounding box center [784, 294] width 869 height 266
click at [1337, 402] on p "Continue" at bounding box center [1348, 405] width 55 height 21
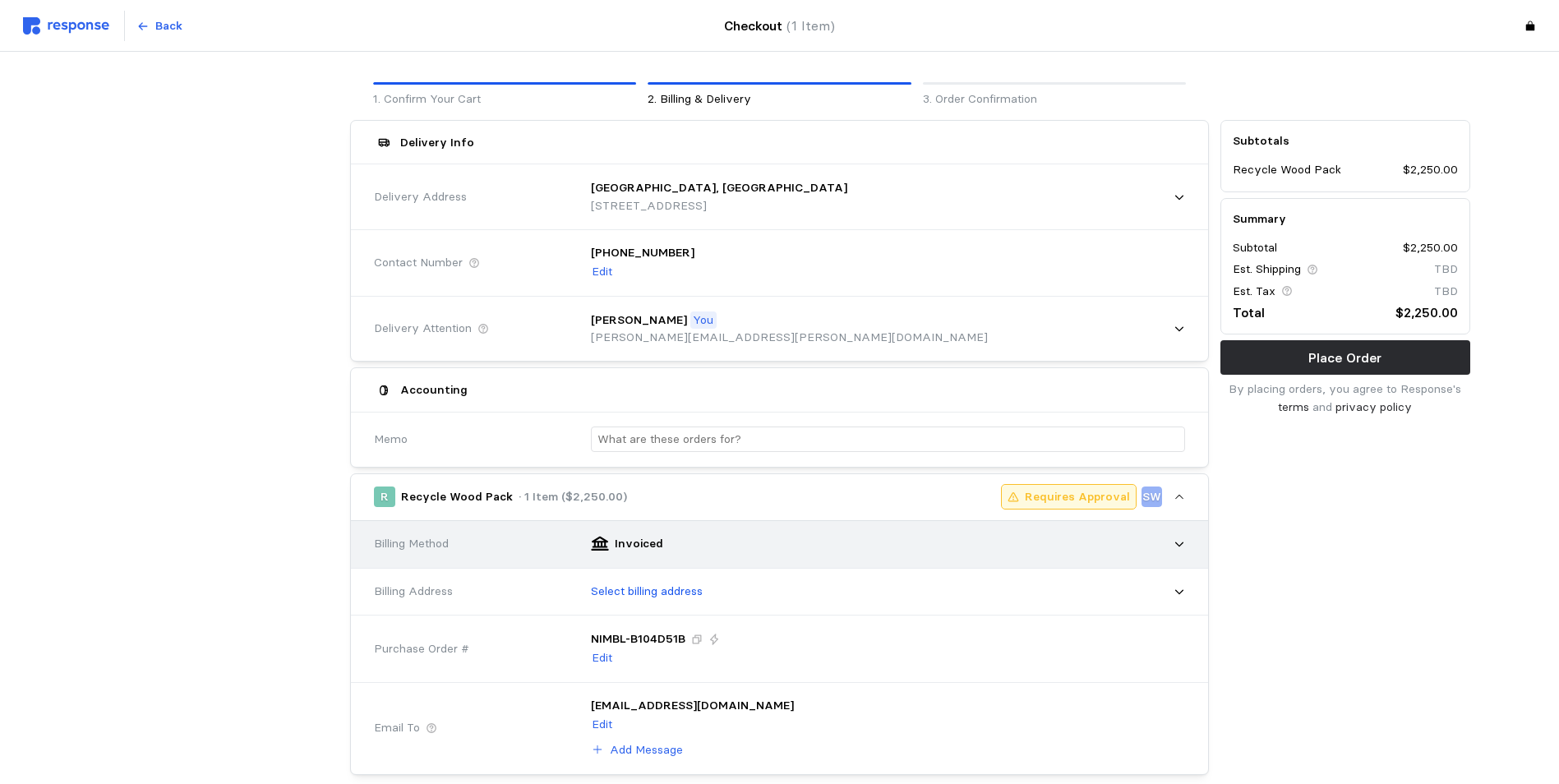
scroll to position [247, 0]
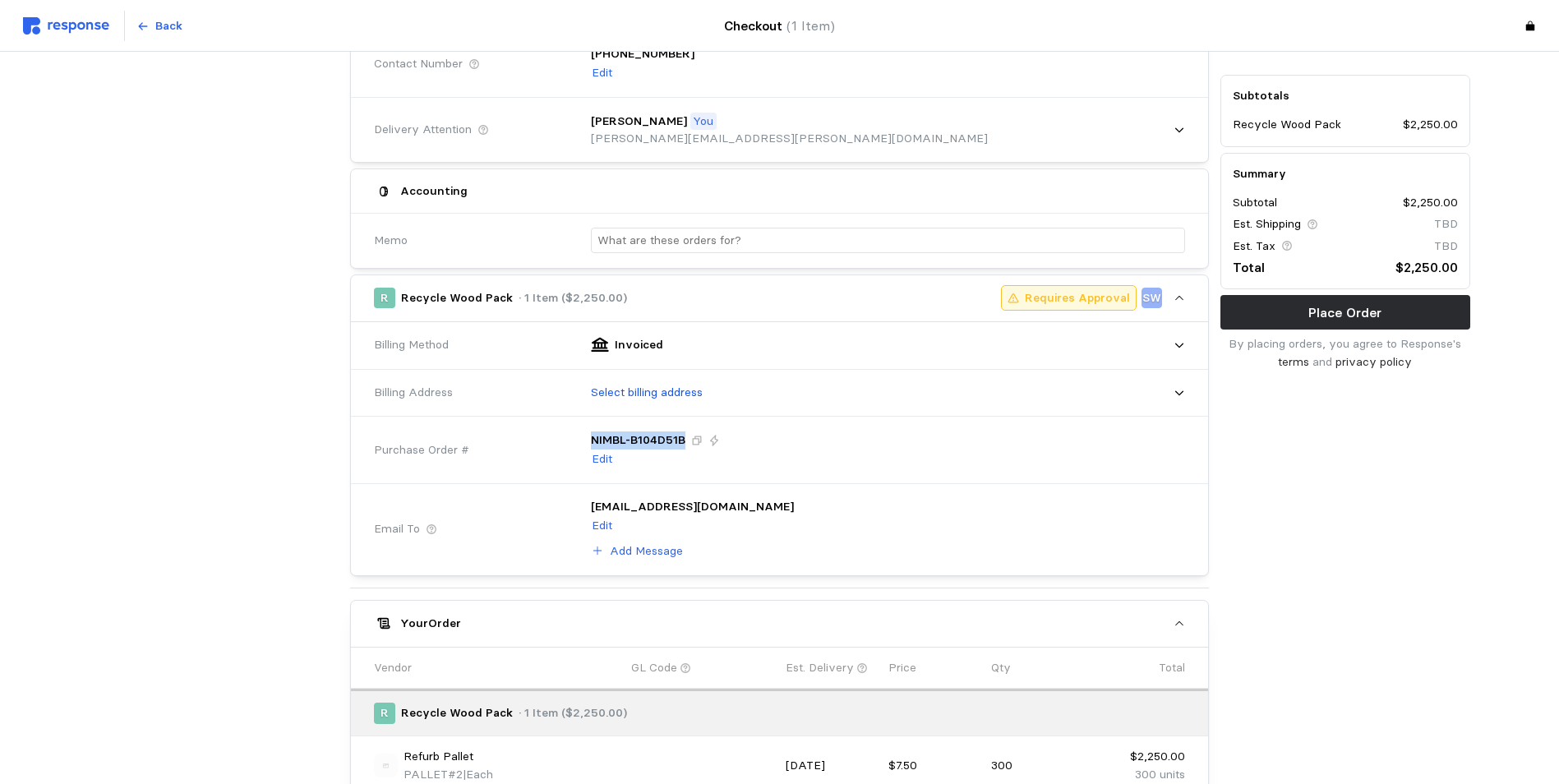
drag, startPoint x: 590, startPoint y: 439, endPoint x: 684, endPoint y: 436, distance: 94.0
click at [684, 436] on div "NIMBL-B104D51B Edit" at bounding box center [882, 449] width 606 height 60
drag, startPoint x: 684, startPoint y: 436, endPoint x: 661, endPoint y: 439, distance: 23.2
copy p "NIMBL-B104D51B"
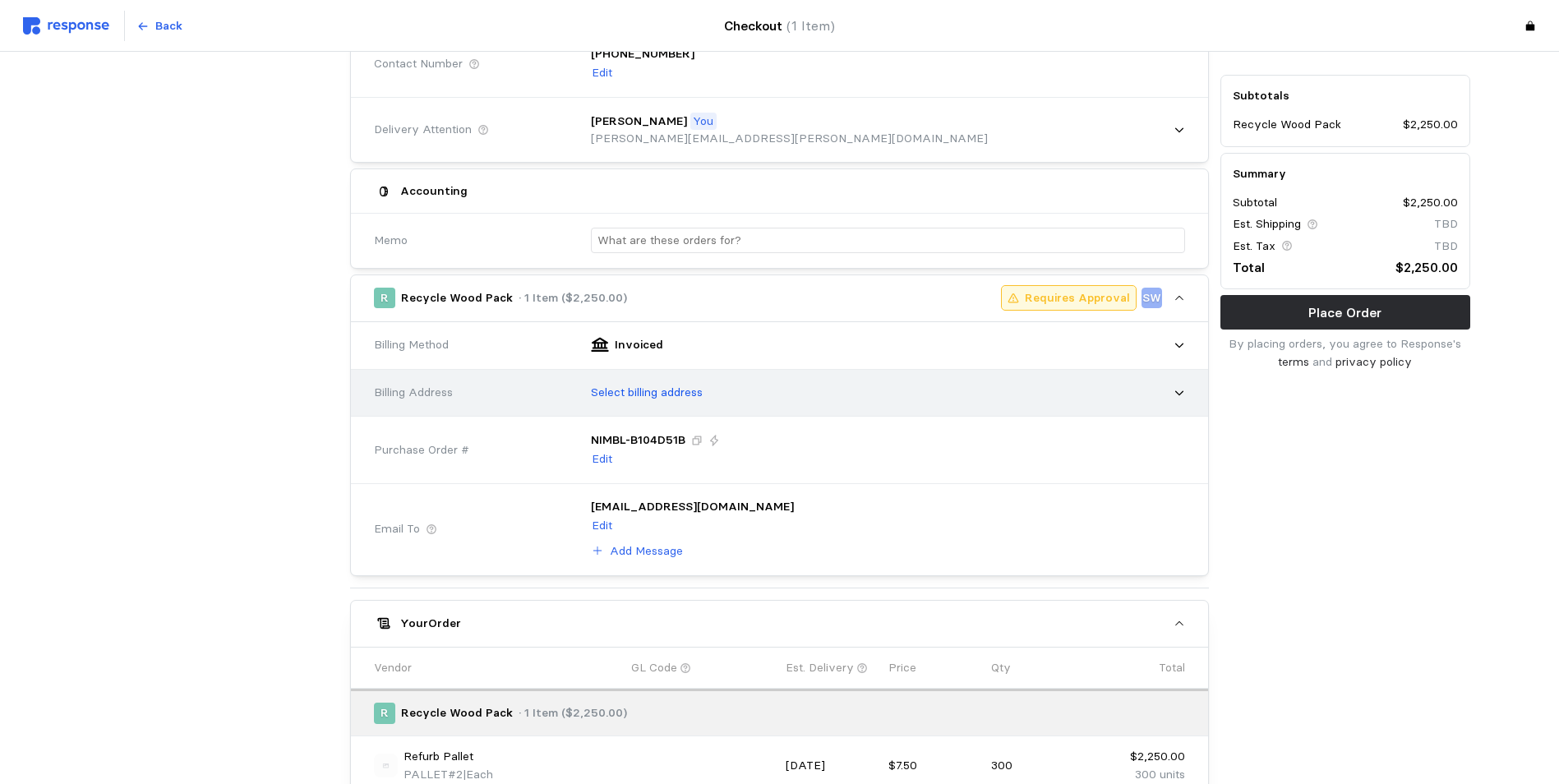
click at [660, 389] on p "Select billing address" at bounding box center [647, 392] width 112 height 18
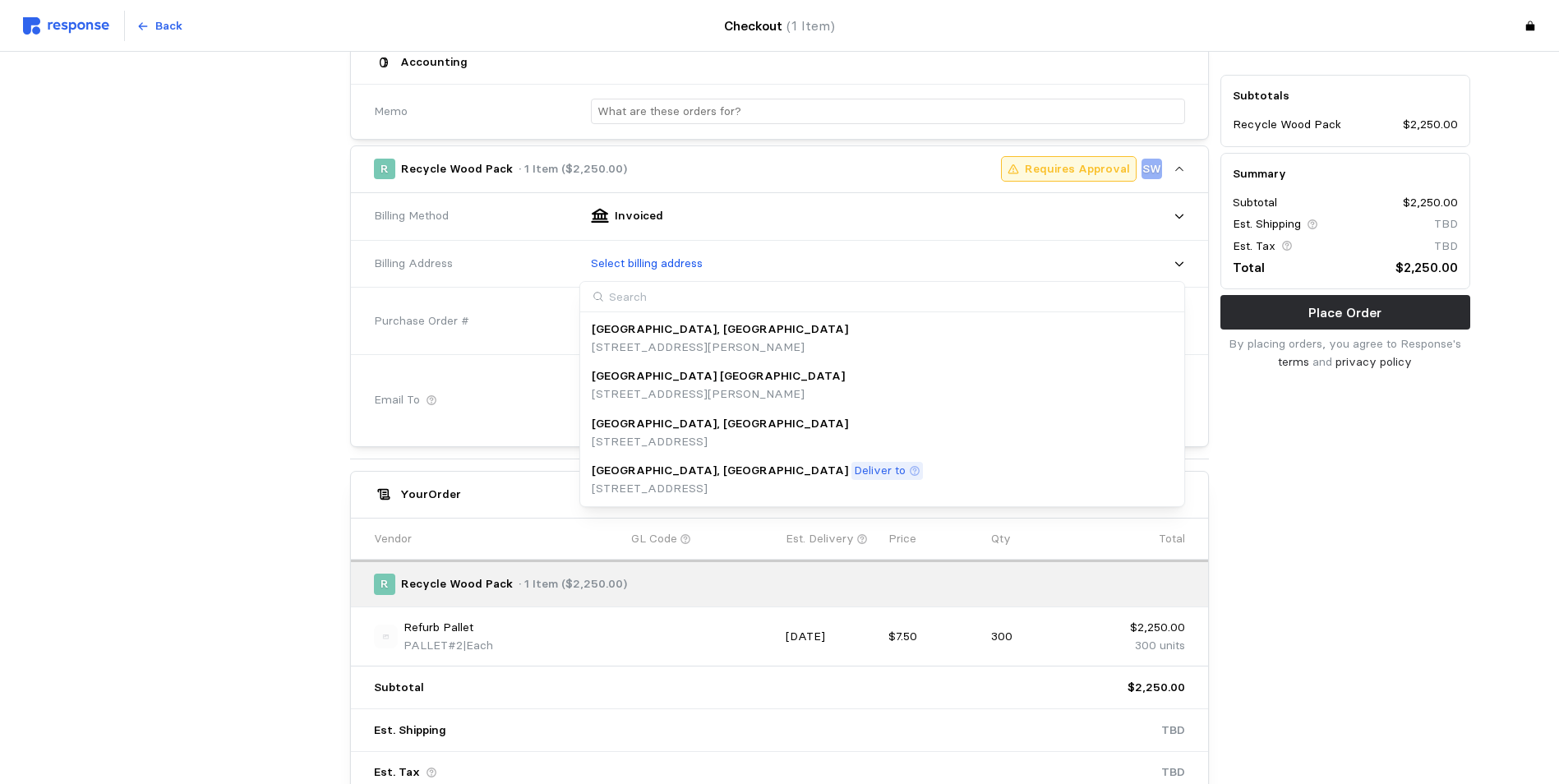
scroll to position [411, 0]
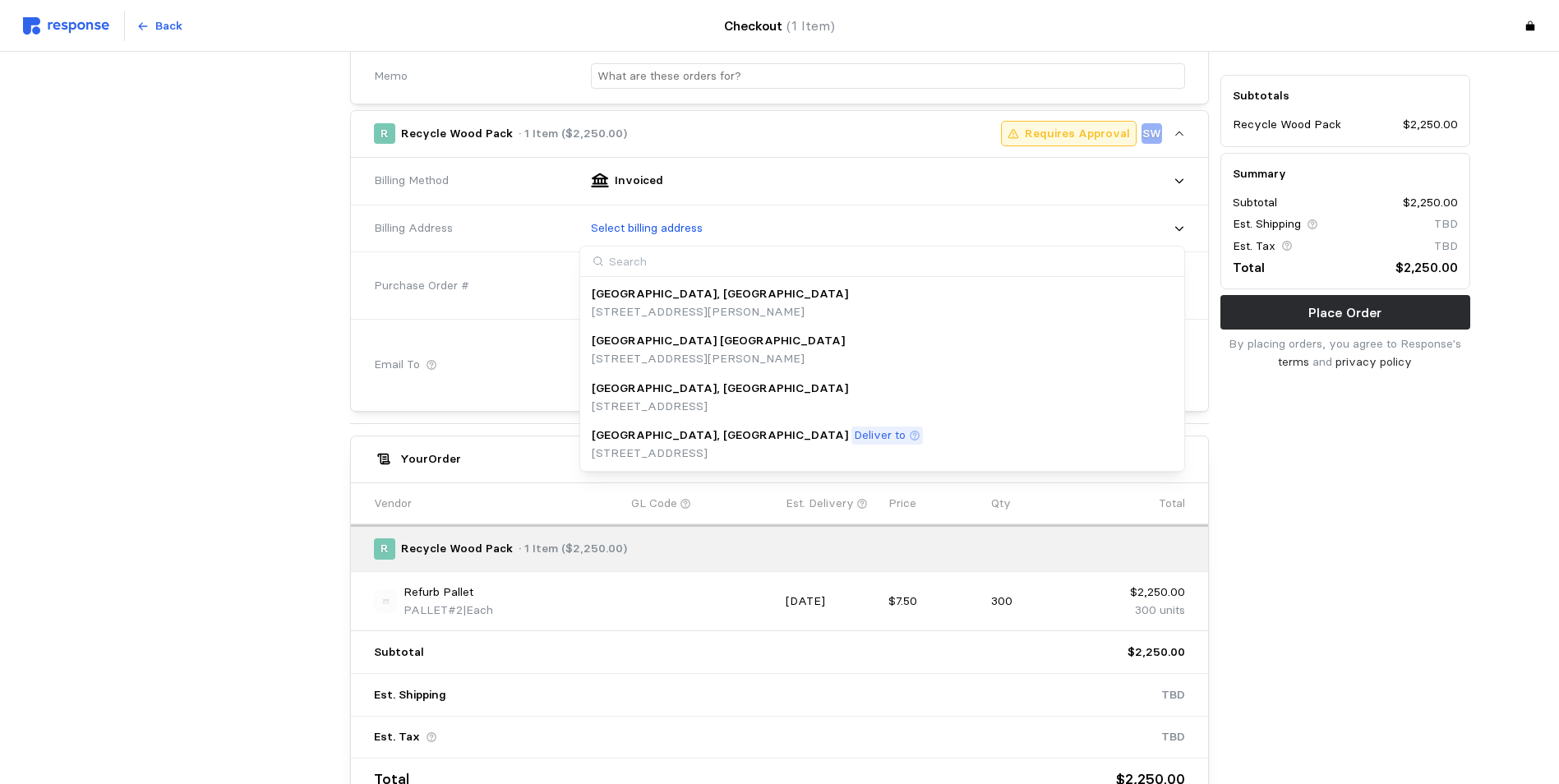
click at [642, 440] on p "[GEOGRAPHIC_DATA], [GEOGRAPHIC_DATA]" at bounding box center [720, 435] width 257 height 18
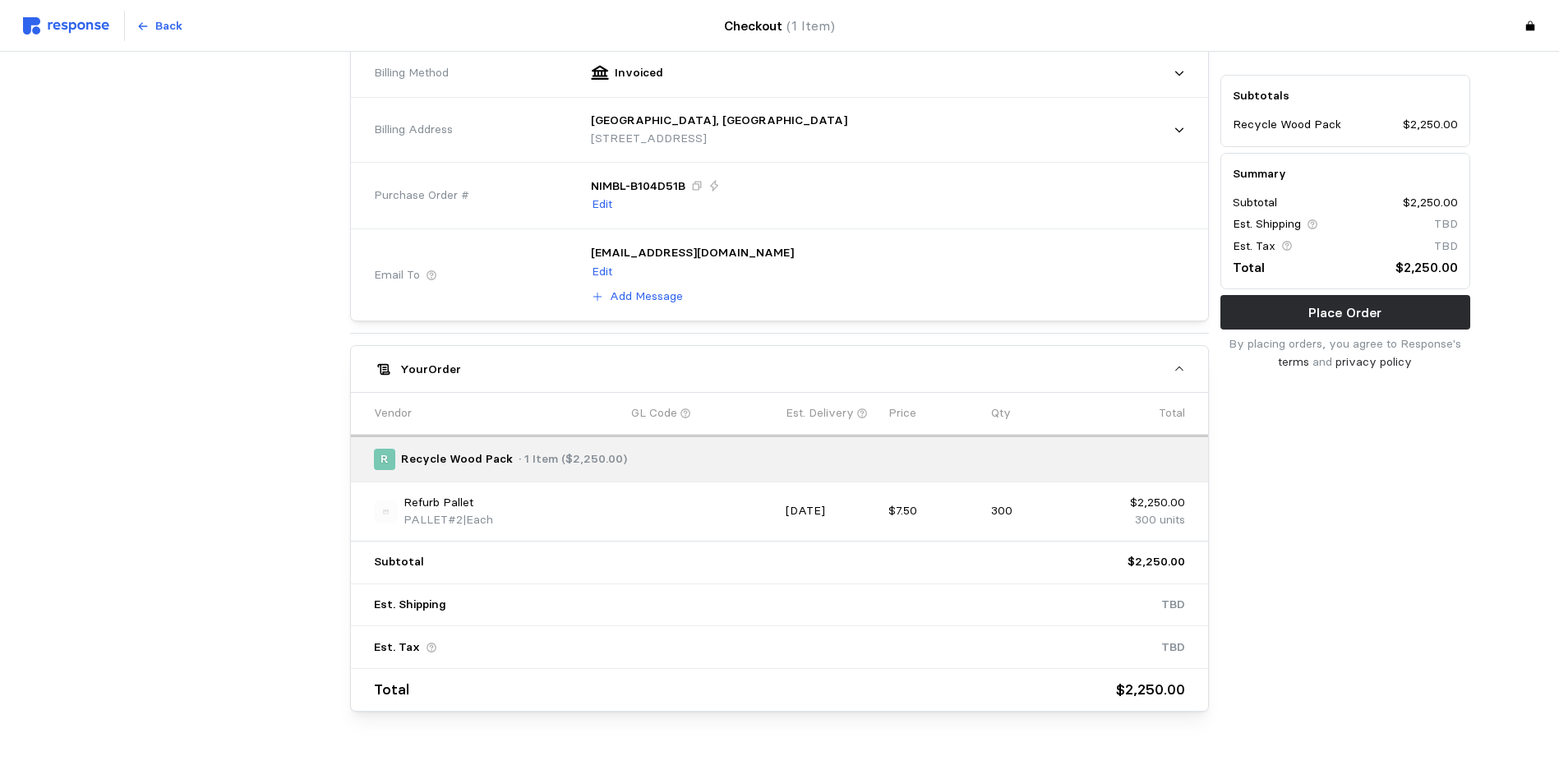
scroll to position [538, 0]
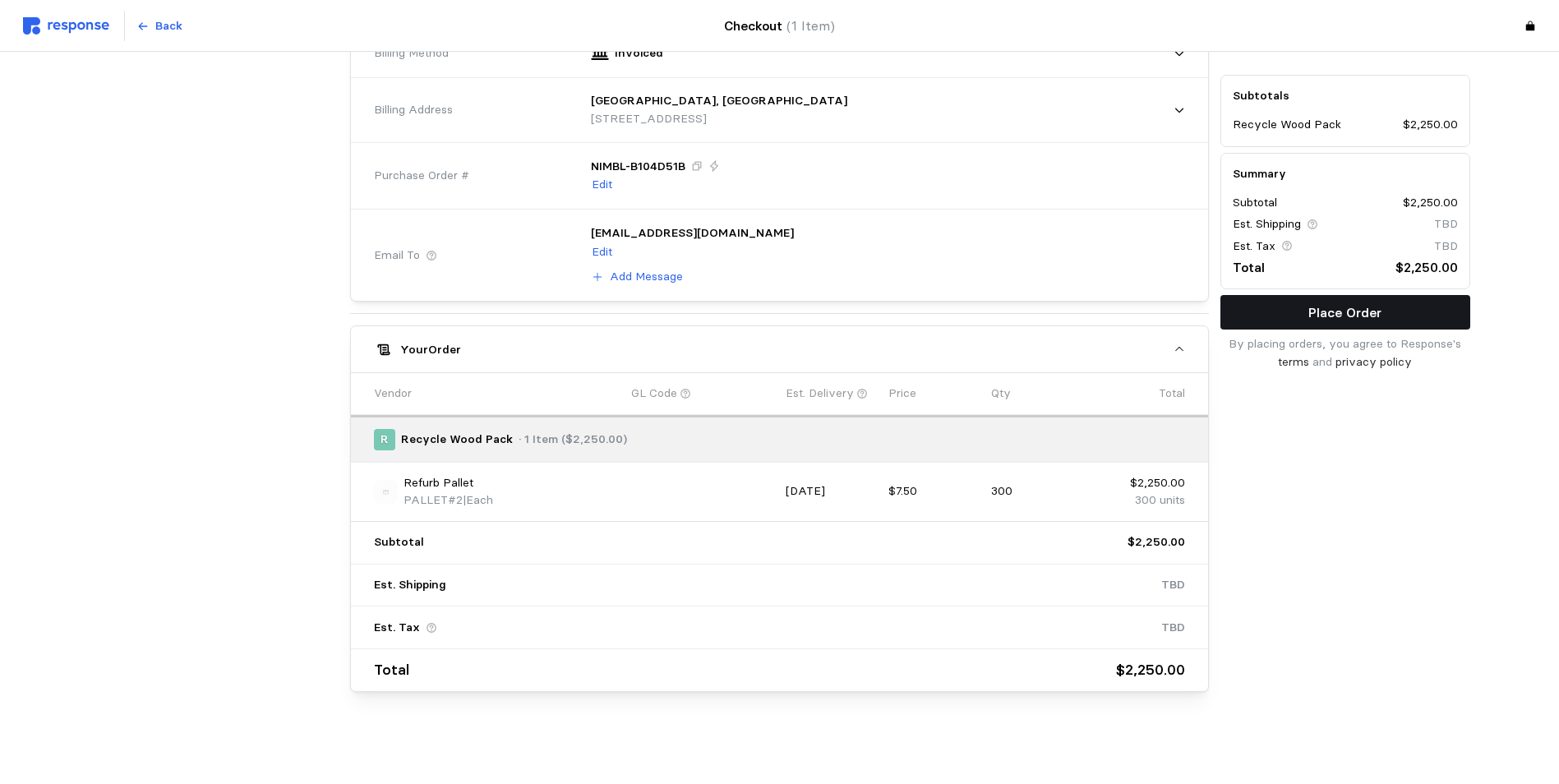
click at [1322, 307] on p "Place Order" at bounding box center [1345, 313] width 73 height 21
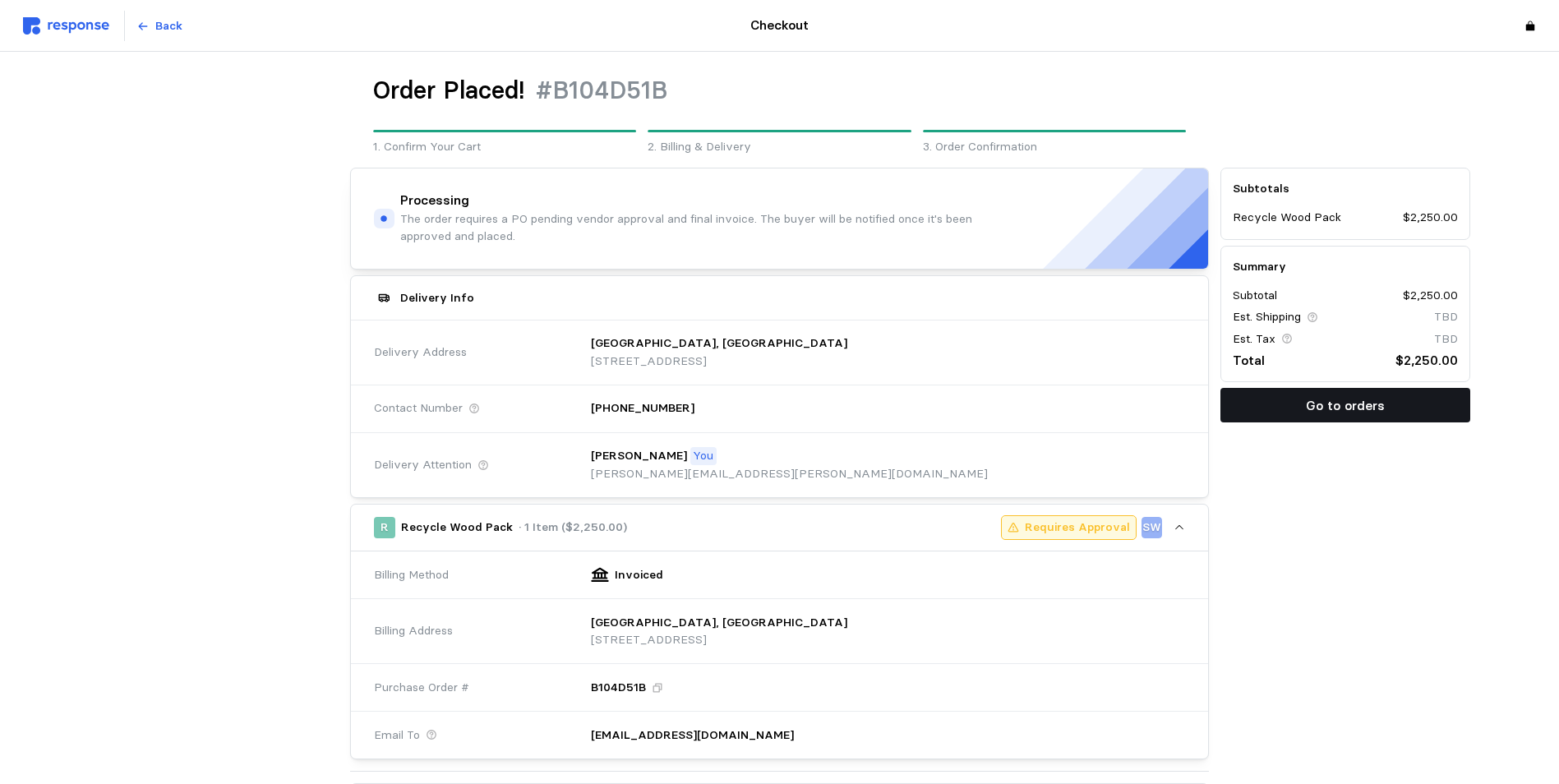
click at [1347, 397] on p "Go to orders" at bounding box center [1345, 406] width 79 height 21
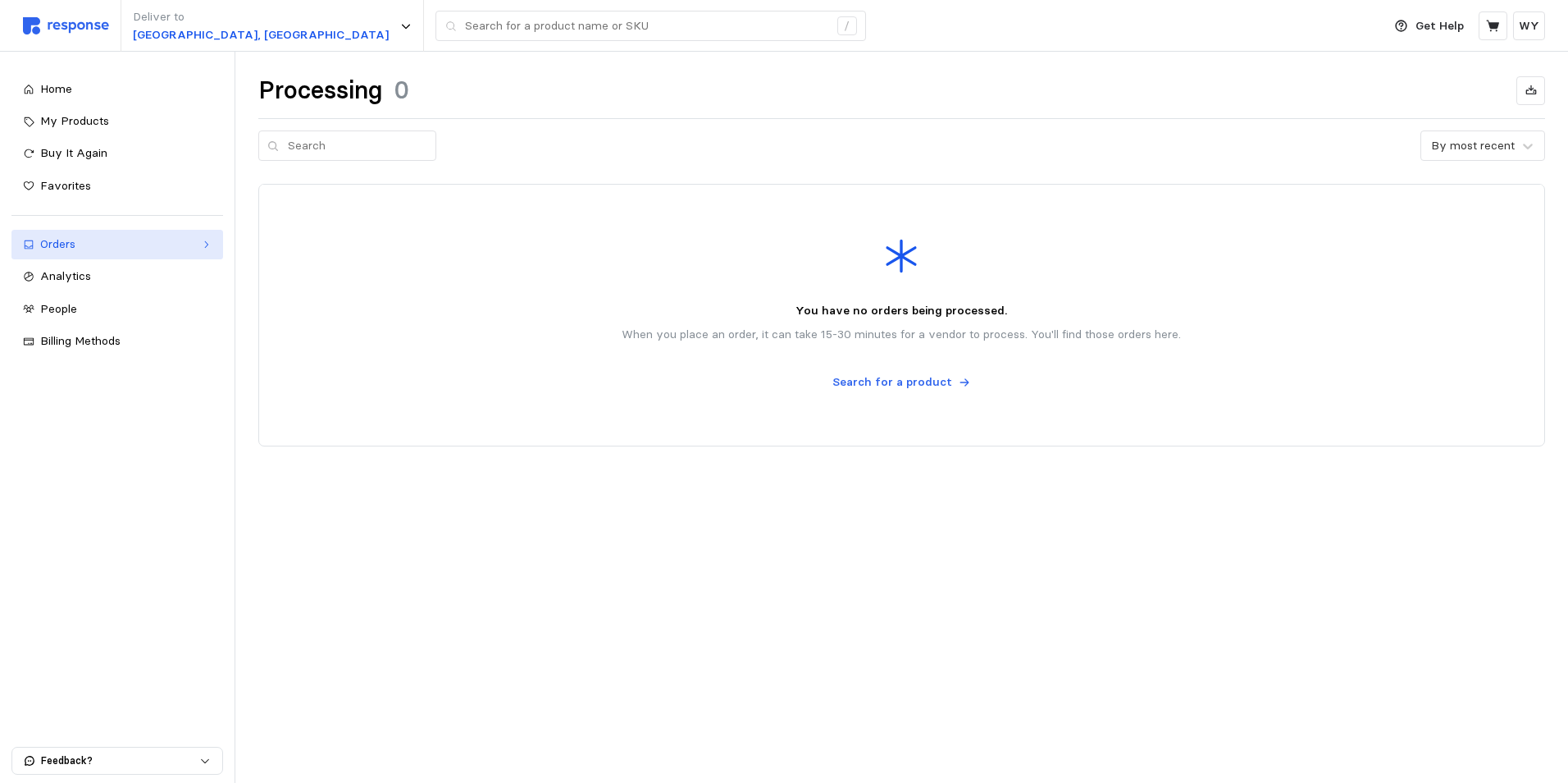
click at [63, 236] on div "Orders" at bounding box center [117, 244] width 154 height 18
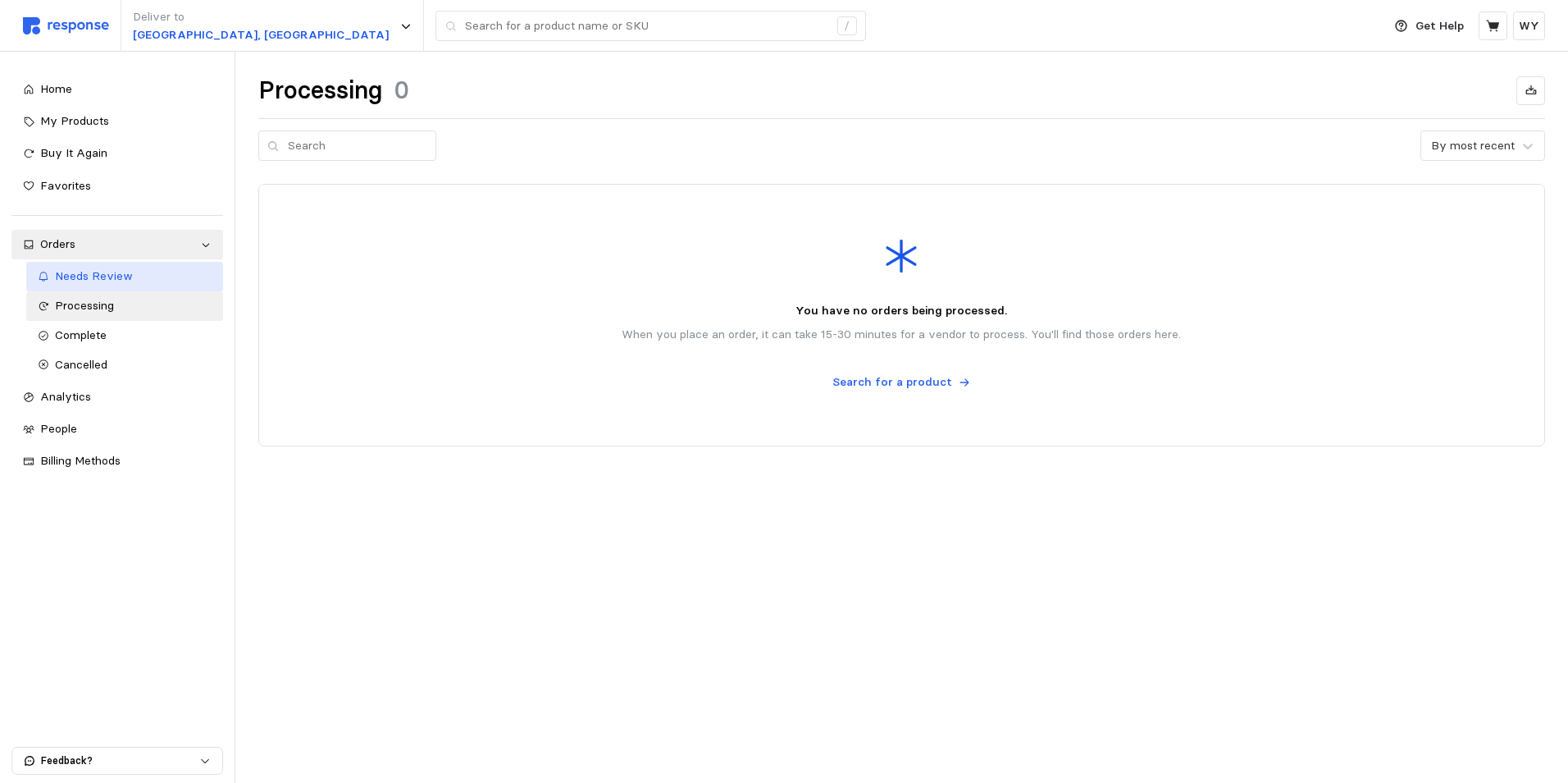
click at [75, 277] on span "Needs Review" at bounding box center [94, 275] width 78 height 15
